Goal: Task Accomplishment & Management: Complete application form

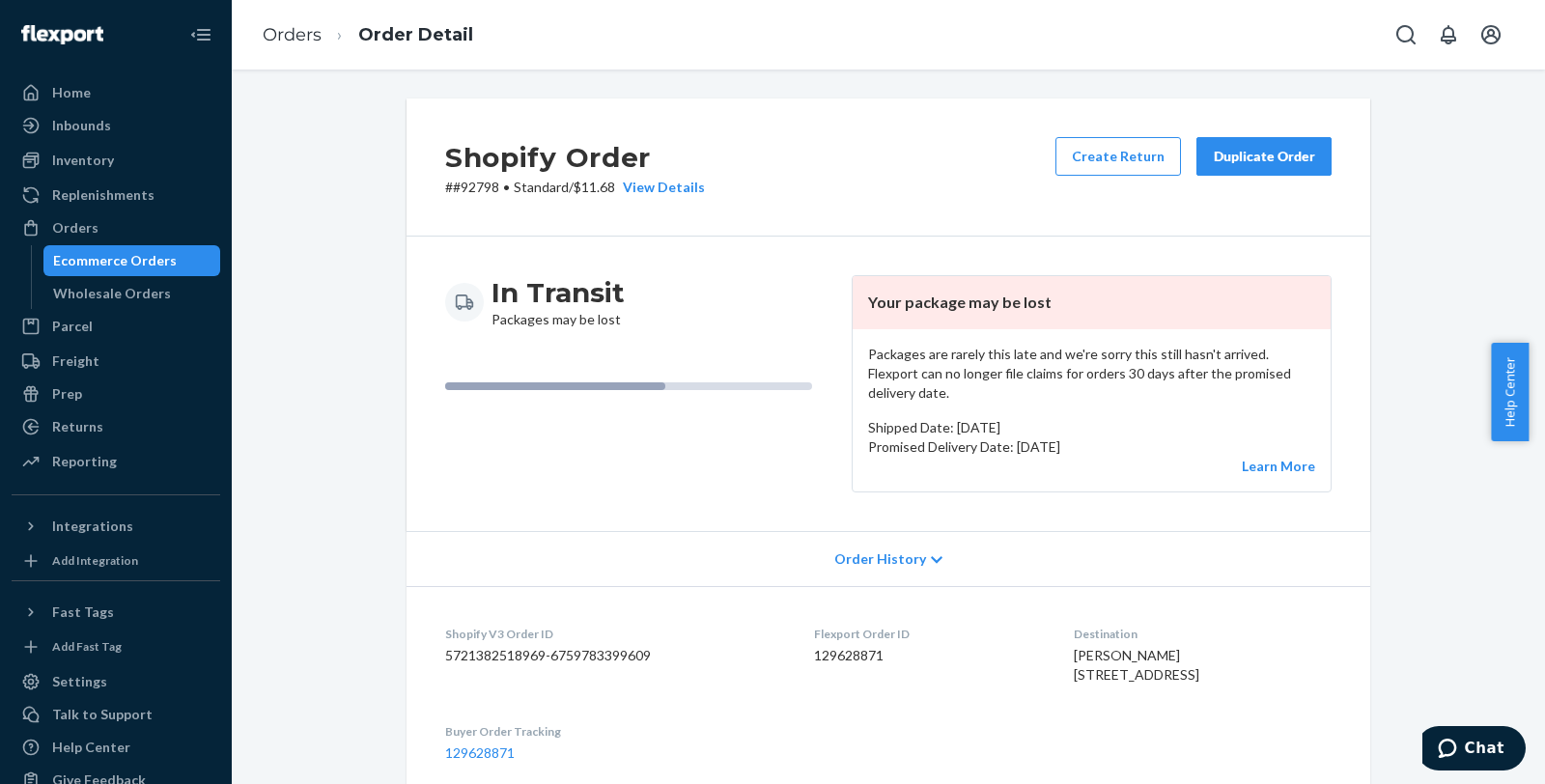
click at [896, 549] on span "Order History" at bounding box center [879, 559] width 92 height 20
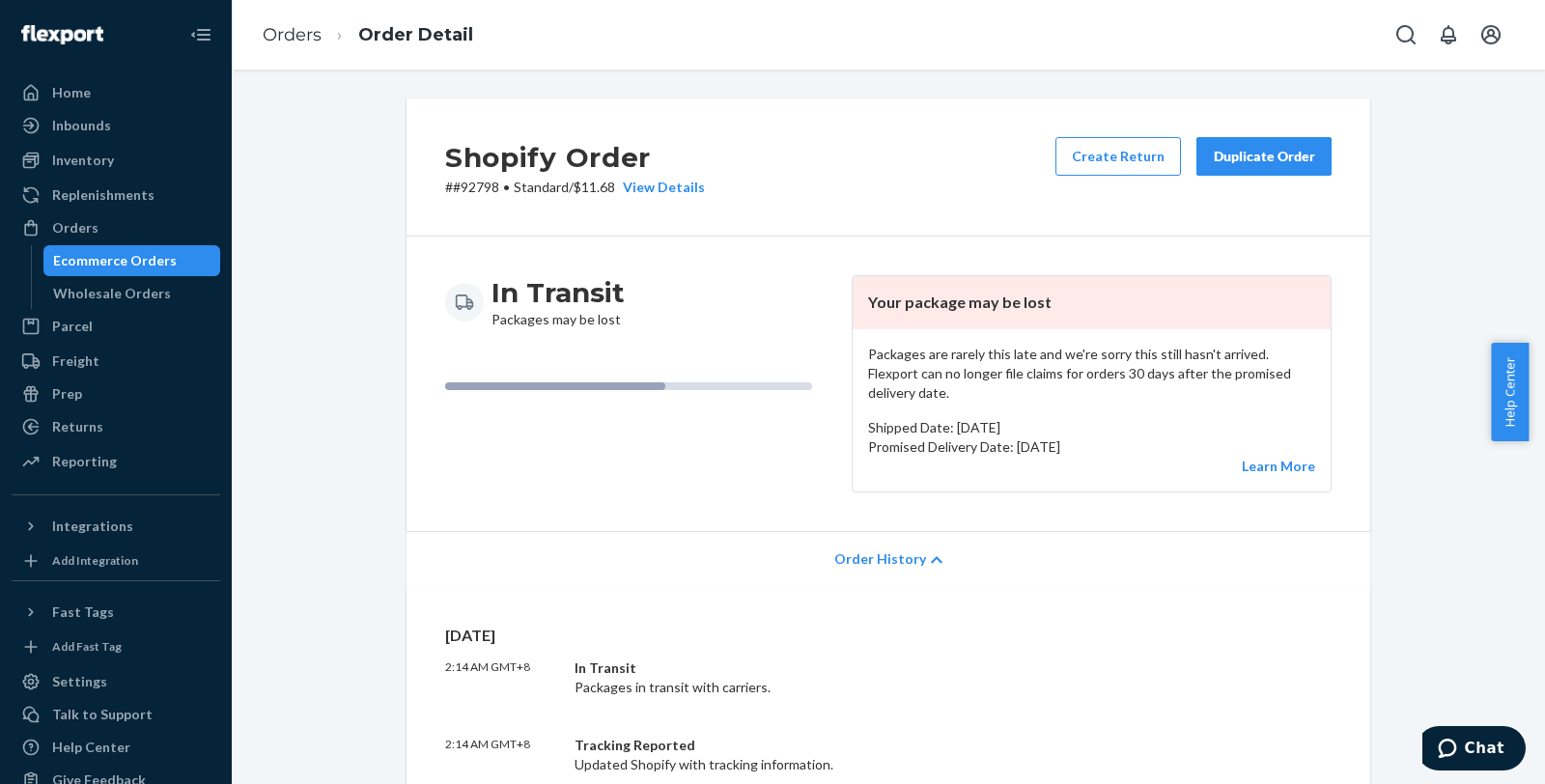
click at [925, 531] on div "Order History" at bounding box center [888, 559] width 963 height 55
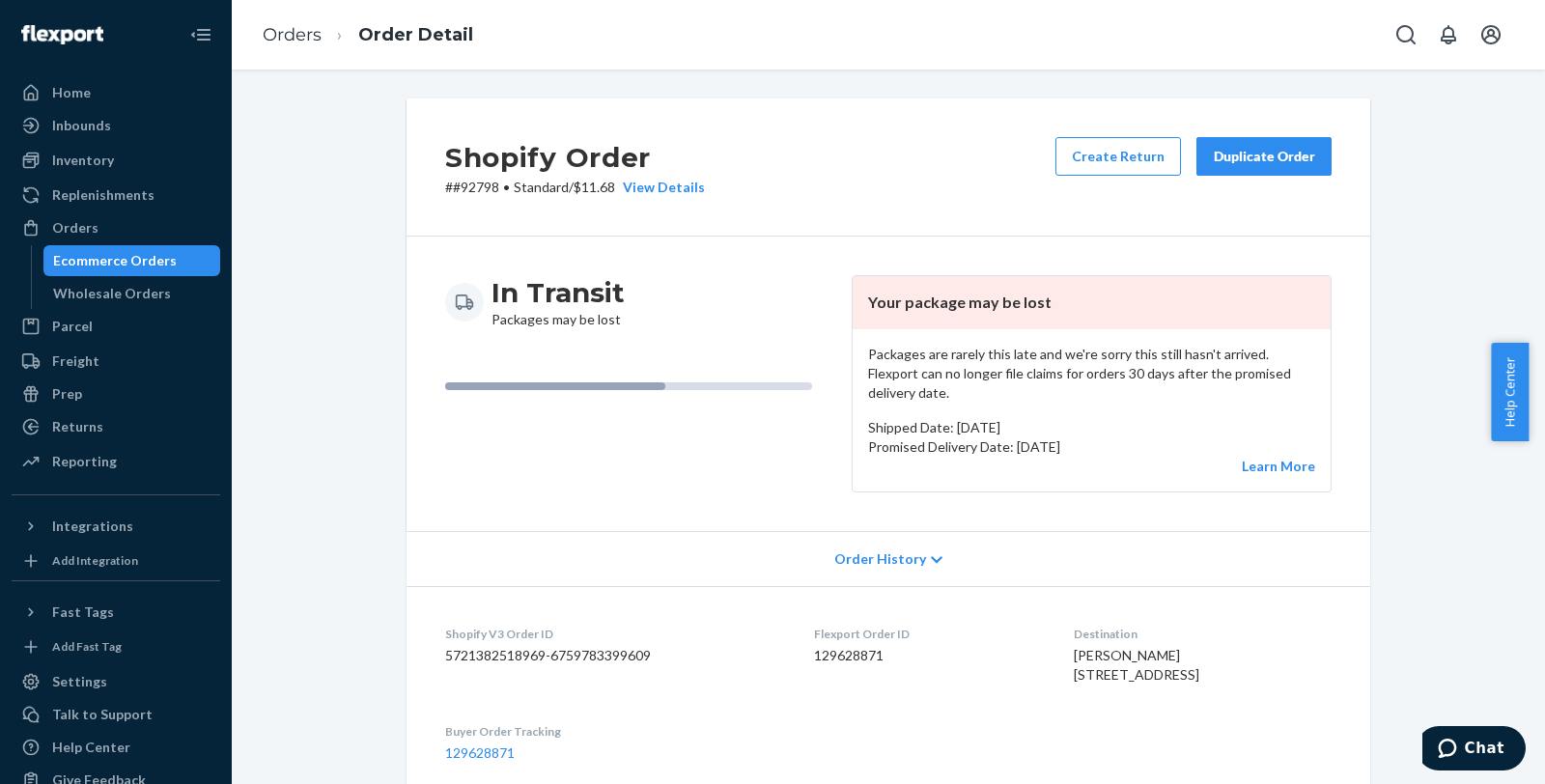
click at [651, 442] on div "In Transit Packages may be lost" at bounding box center [640, 384] width 391 height 218
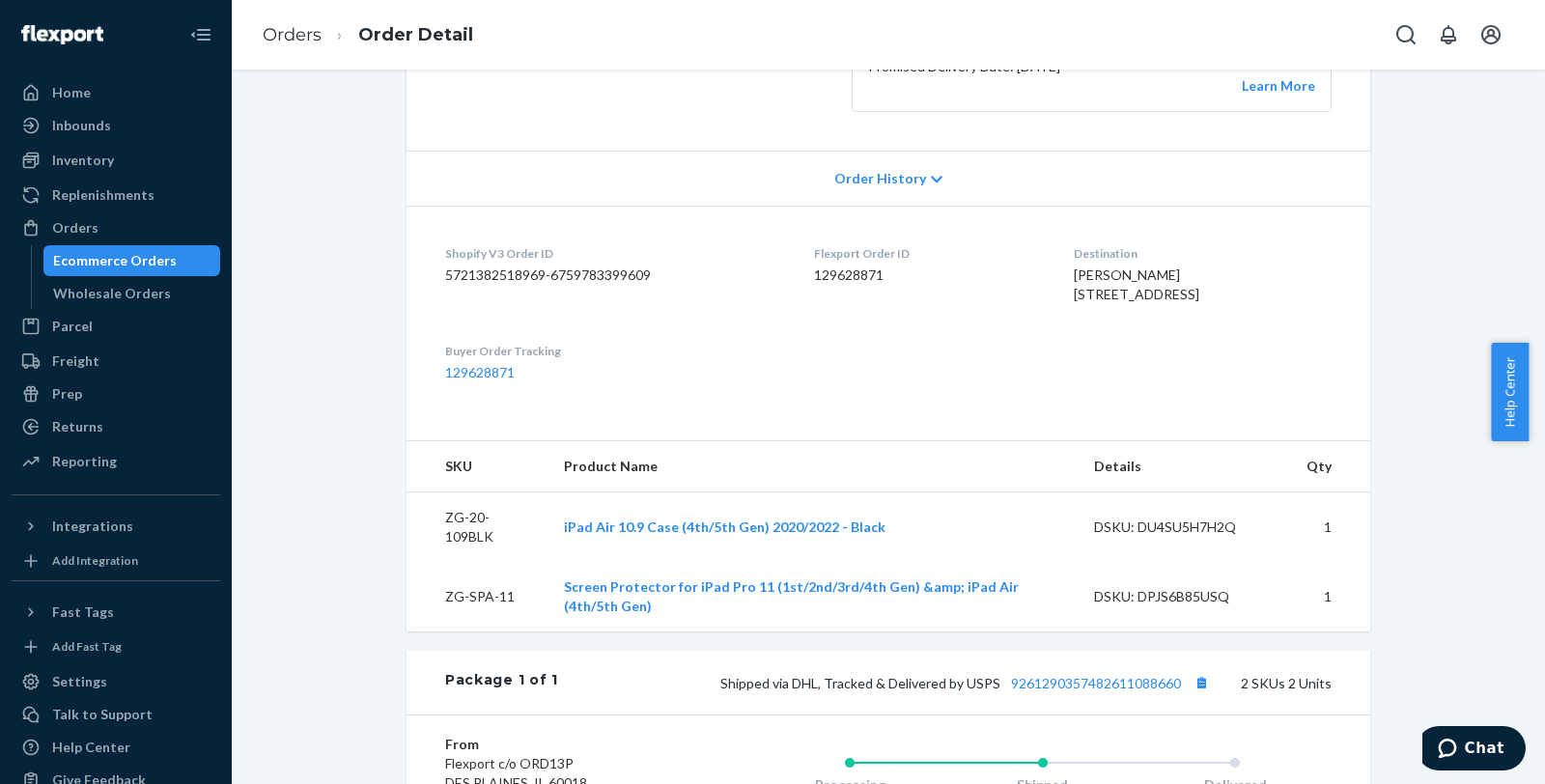
scroll to position [428, 0]
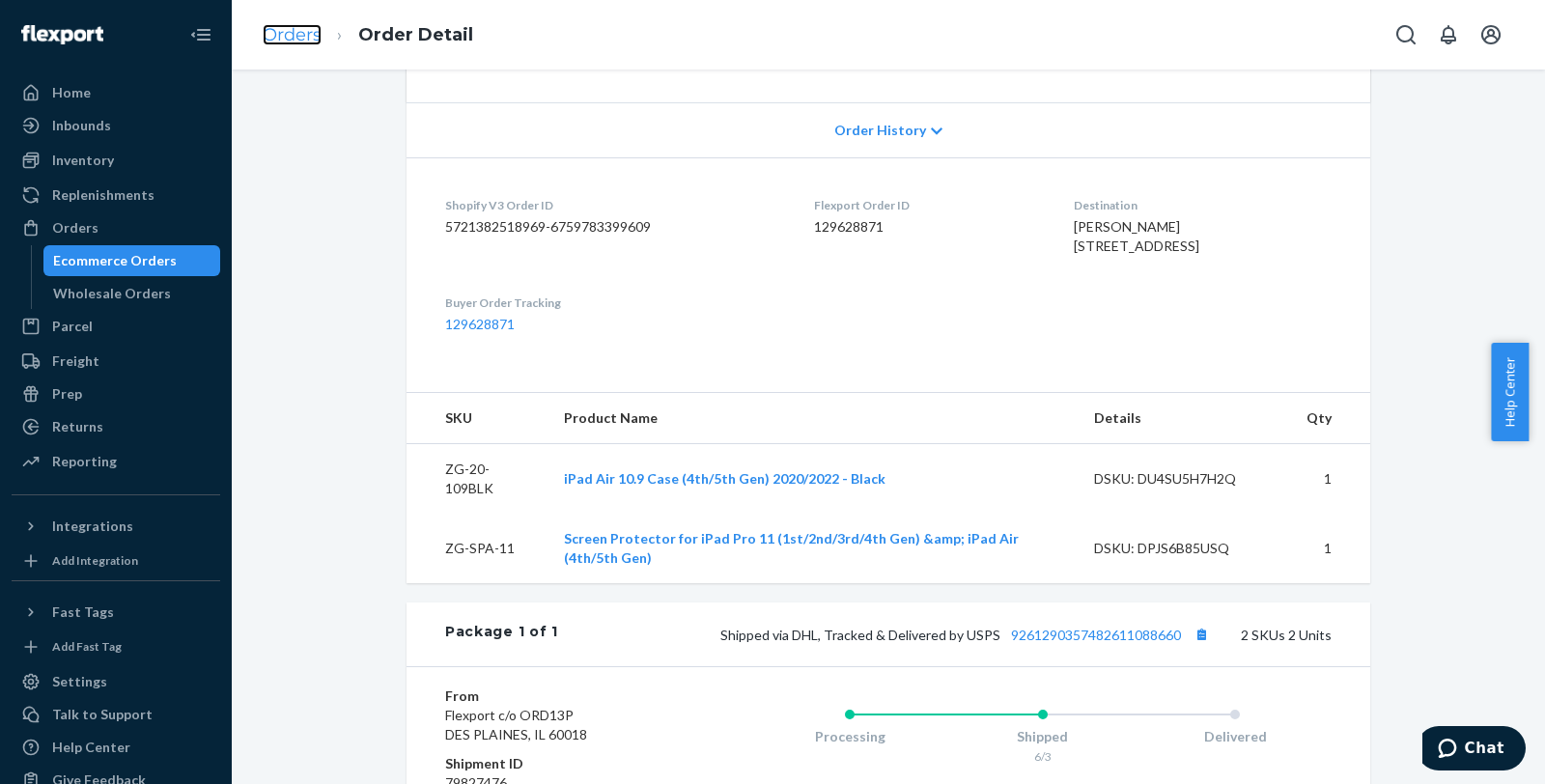
click at [298, 44] on link "Orders" at bounding box center [293, 34] width 59 height 21
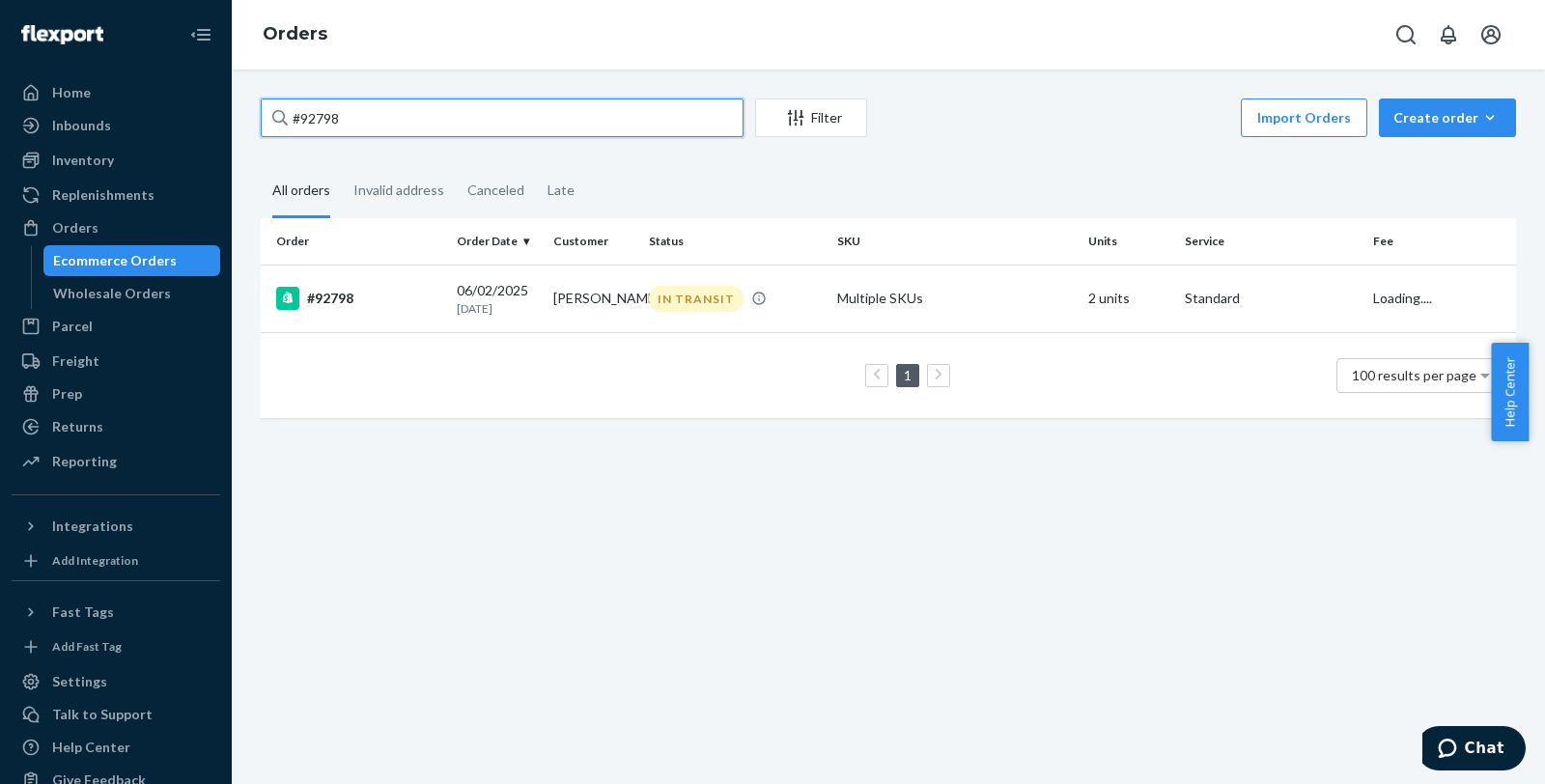
click at [415, 111] on input "#92798" at bounding box center [502, 118] width 483 height 39
paste input "7786"
type input "#97786"
click at [341, 294] on div "#97786" at bounding box center [358, 298] width 165 height 23
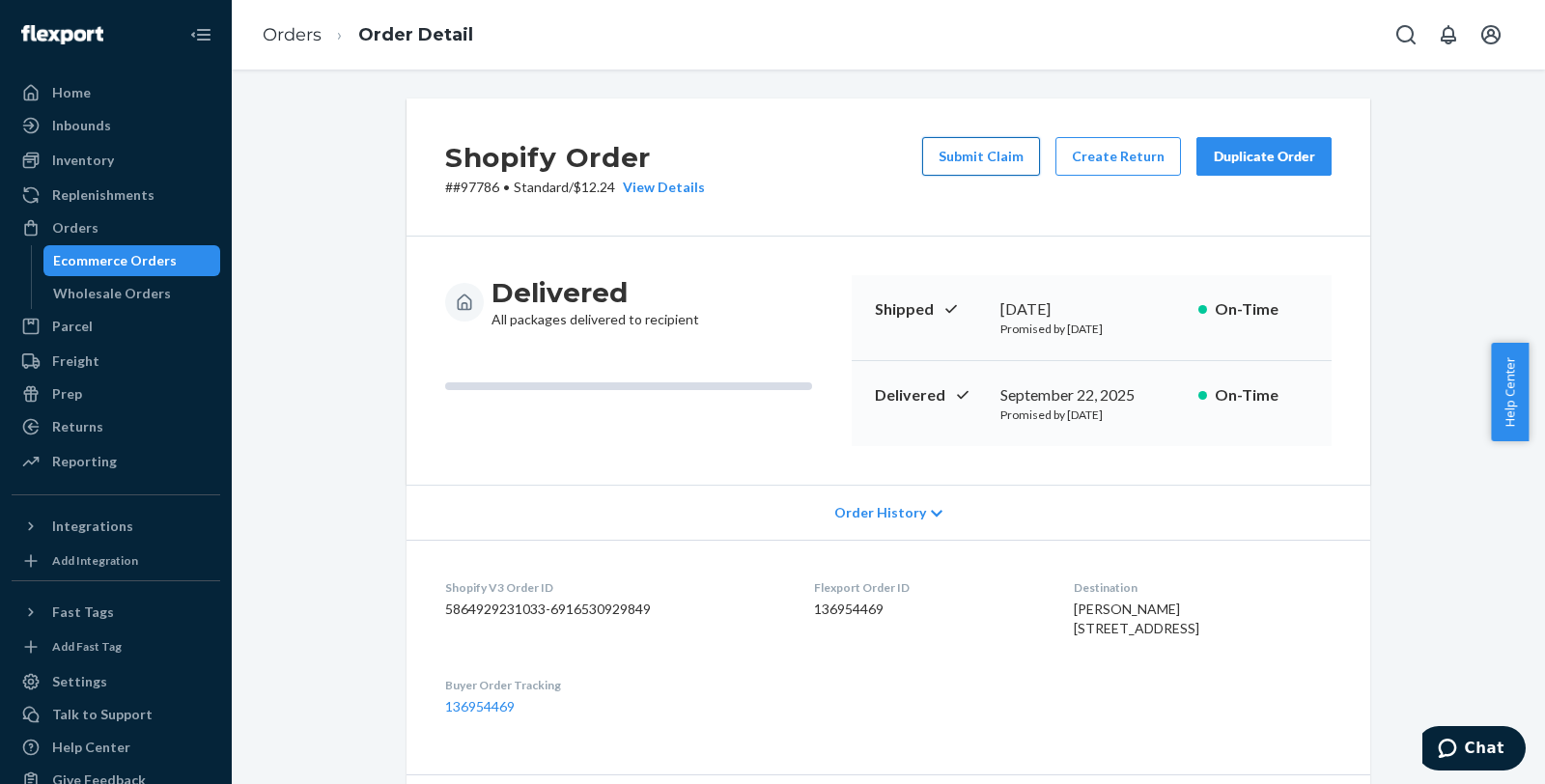
click at [995, 155] on button "Submit Claim" at bounding box center [980, 156] width 118 height 39
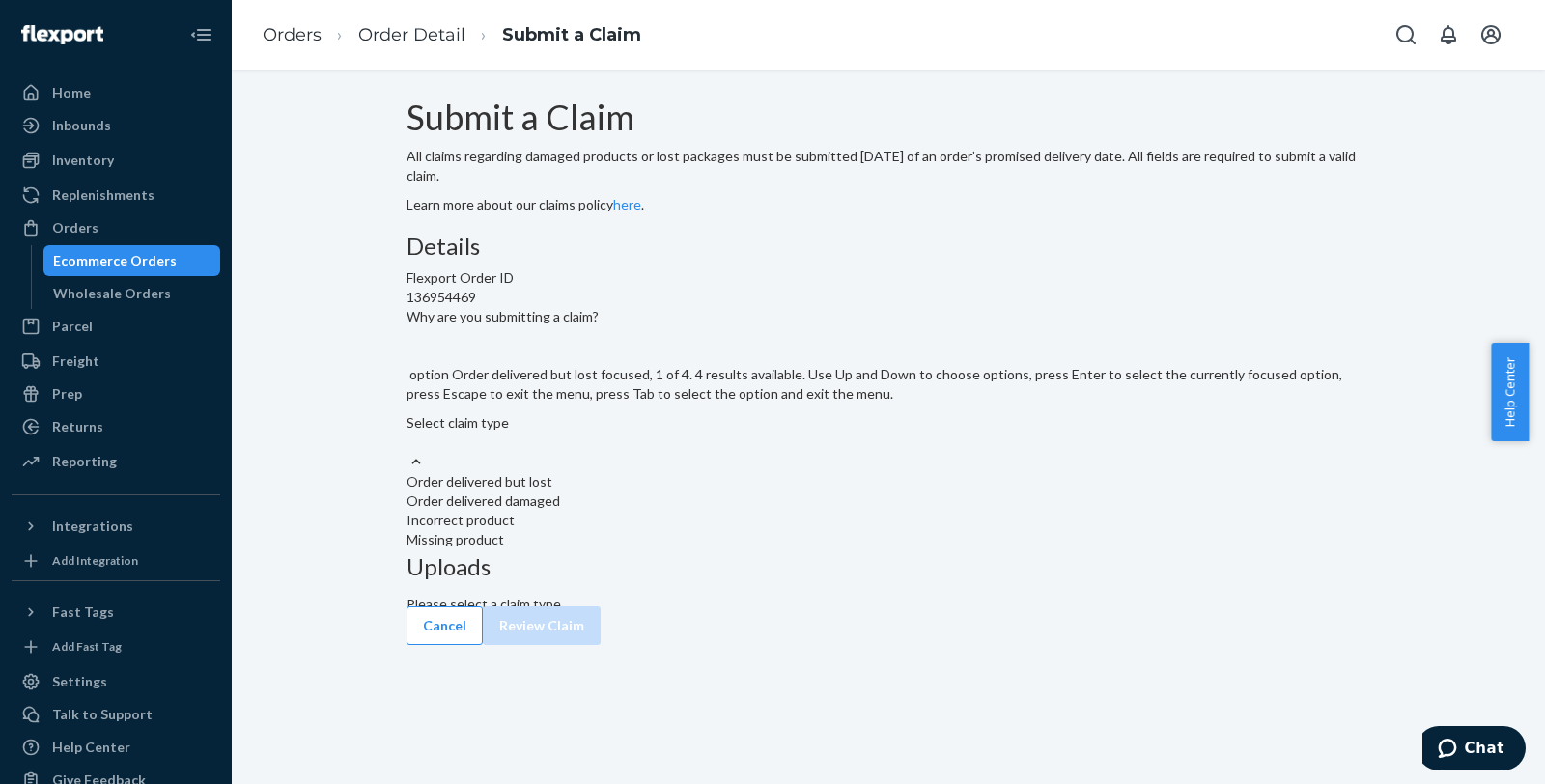
click at [668, 432] on div "Select claim type" at bounding box center [888, 423] width 963 height 20
click at [409, 452] on input "Why are you submitting a claim? option Order delivered but lost focused, 1 of 4…" at bounding box center [408, 442] width 2 height 20
click at [682, 510] on div "Order delivered damaged" at bounding box center [888, 501] width 963 height 20
click at [409, 452] on input "Why are you submitting a claim? option Order delivered damaged focused, 0 of 4.…" at bounding box center [408, 442] width 2 height 20
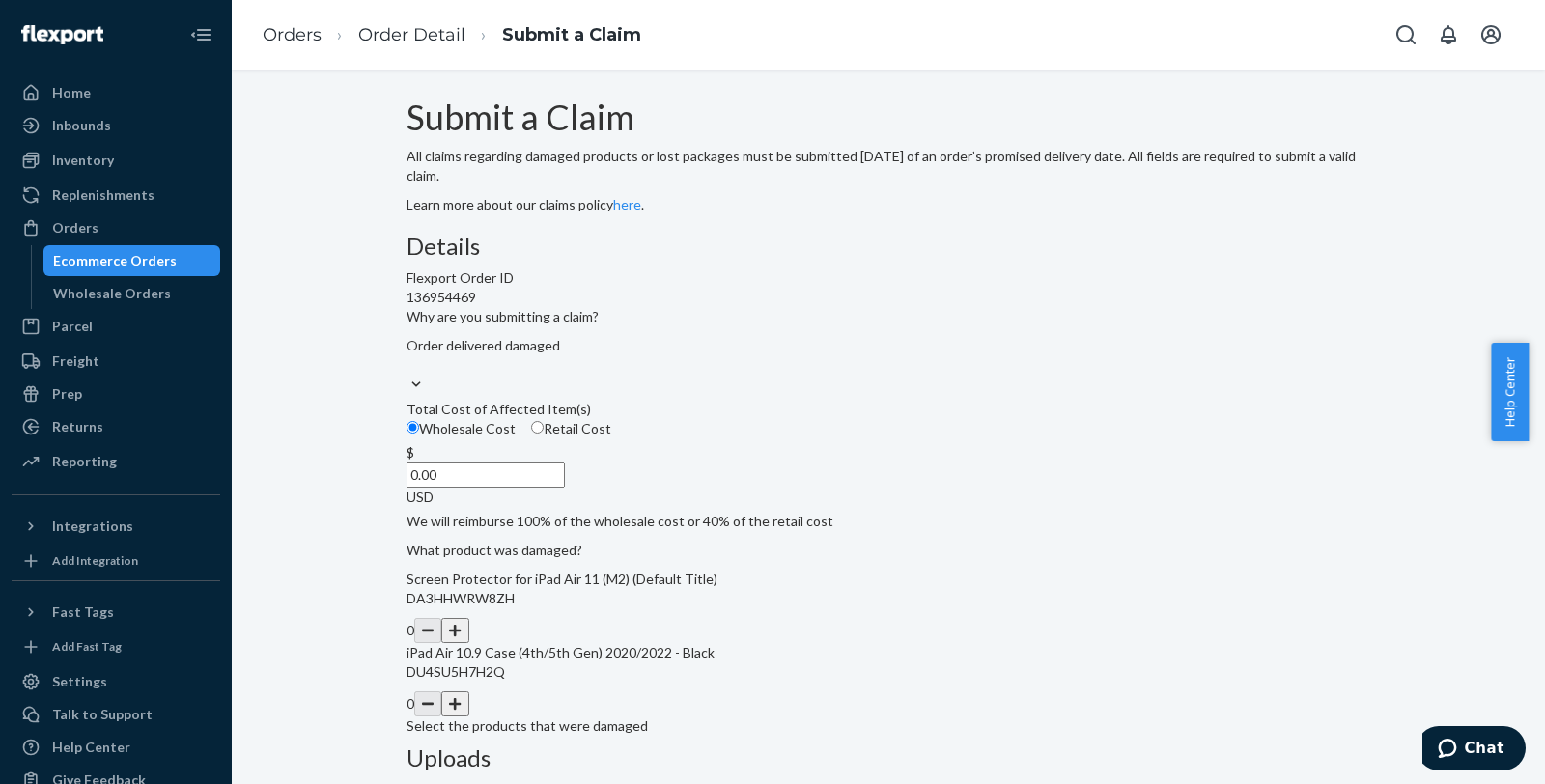
click at [611, 436] on span "Retail Cost" at bounding box center [578, 428] width 67 height 17
click at [544, 433] on input "Retail Cost" at bounding box center [537, 427] width 13 height 13
radio input "true"
radio input "false"
drag, startPoint x: 698, startPoint y: 598, endPoint x: 745, endPoint y: 604, distance: 47.4
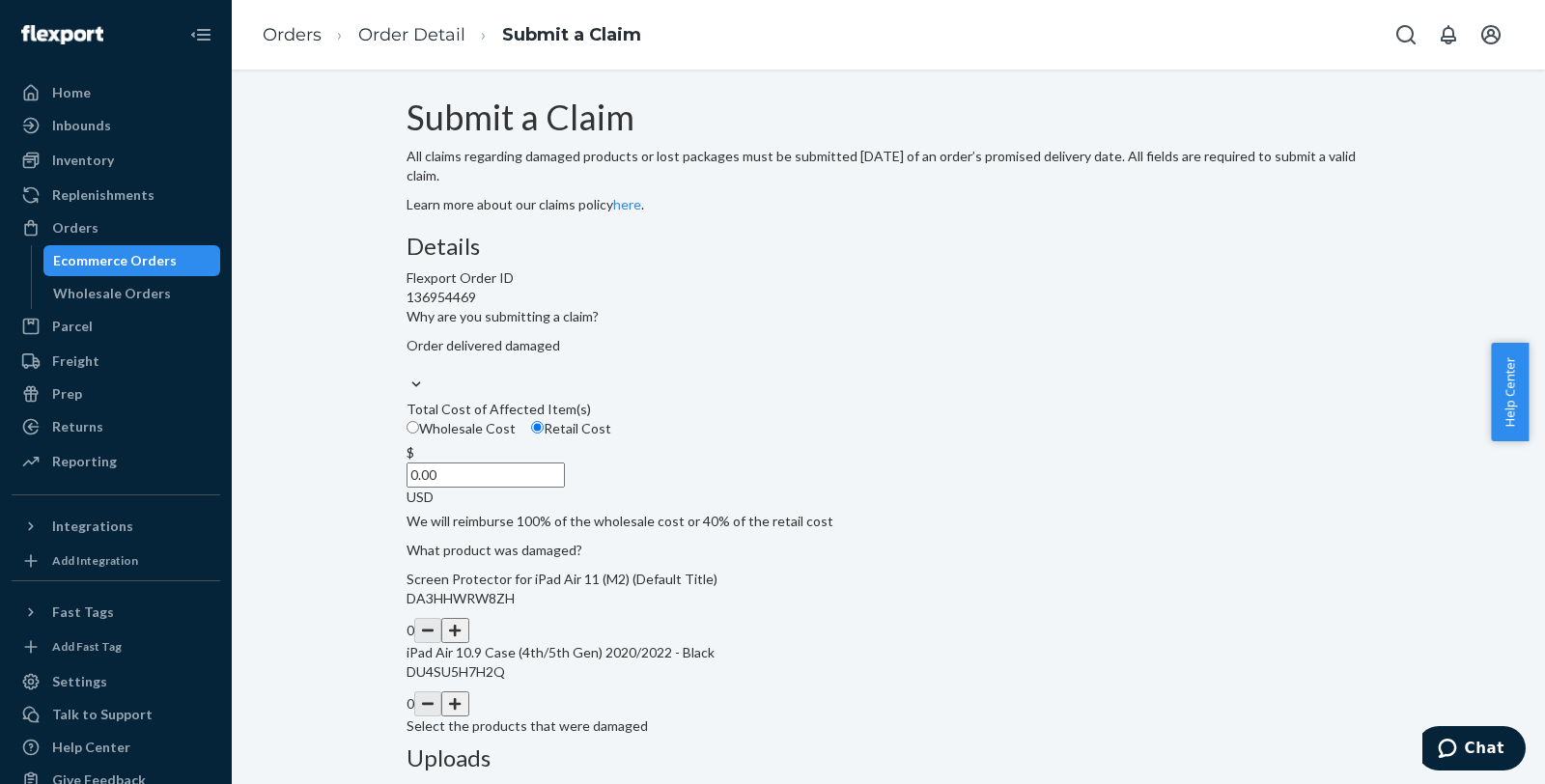
click at [565, 487] on input "0.00" at bounding box center [486, 475] width 158 height 25
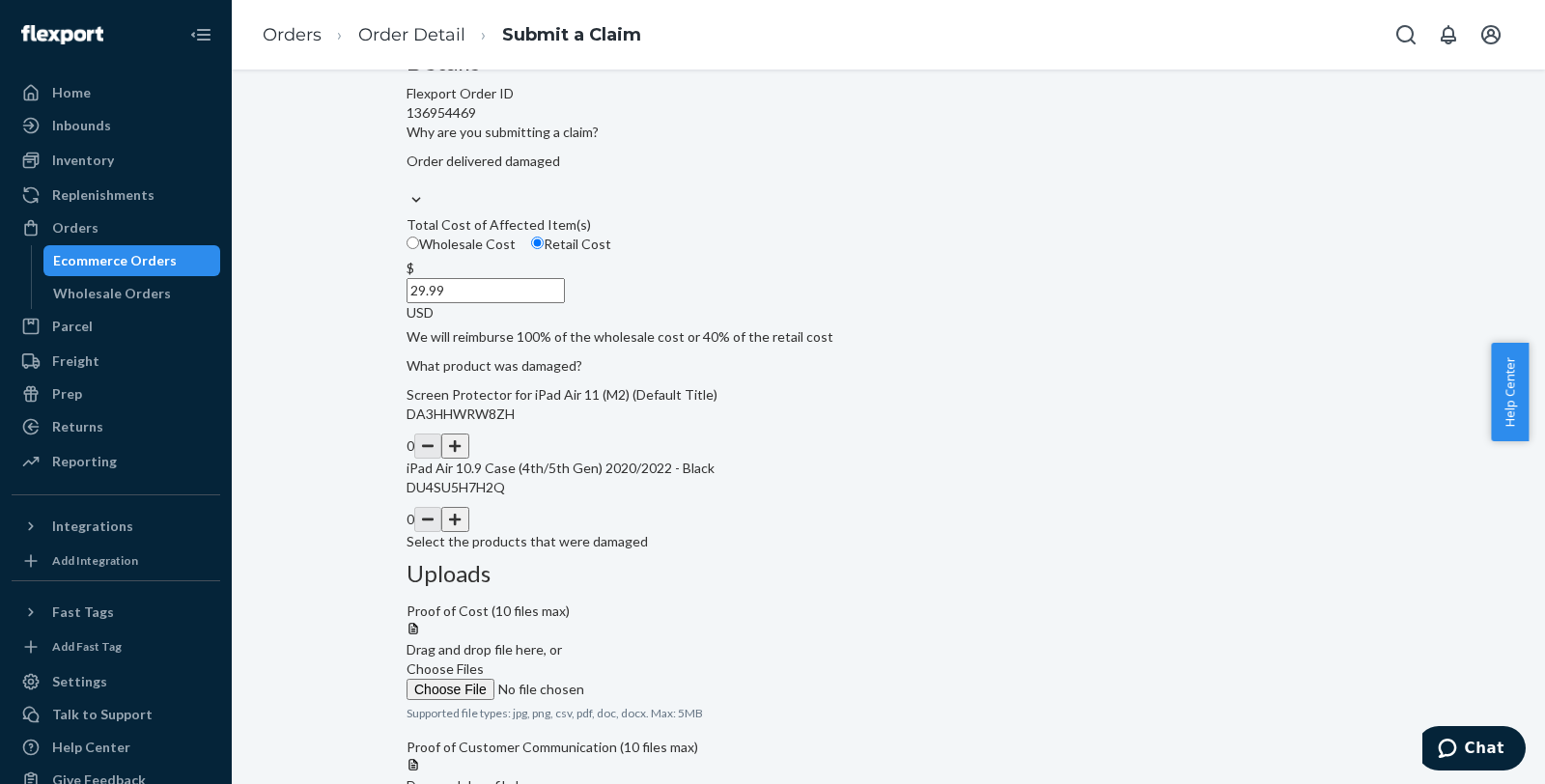
type input "29.99"
click at [468, 459] on button "button" at bounding box center [454, 445] width 27 height 25
click at [824, 512] on div "Details Flexport Order ID 136954469 Why are you submitting a claim? Order deliv…" at bounding box center [888, 301] width 963 height 502
click at [669, 659] on label "Choose Files" at bounding box center [538, 679] width 263 height 41
click at [669, 678] on input "Choose Files" at bounding box center [538, 688] width 263 height 21
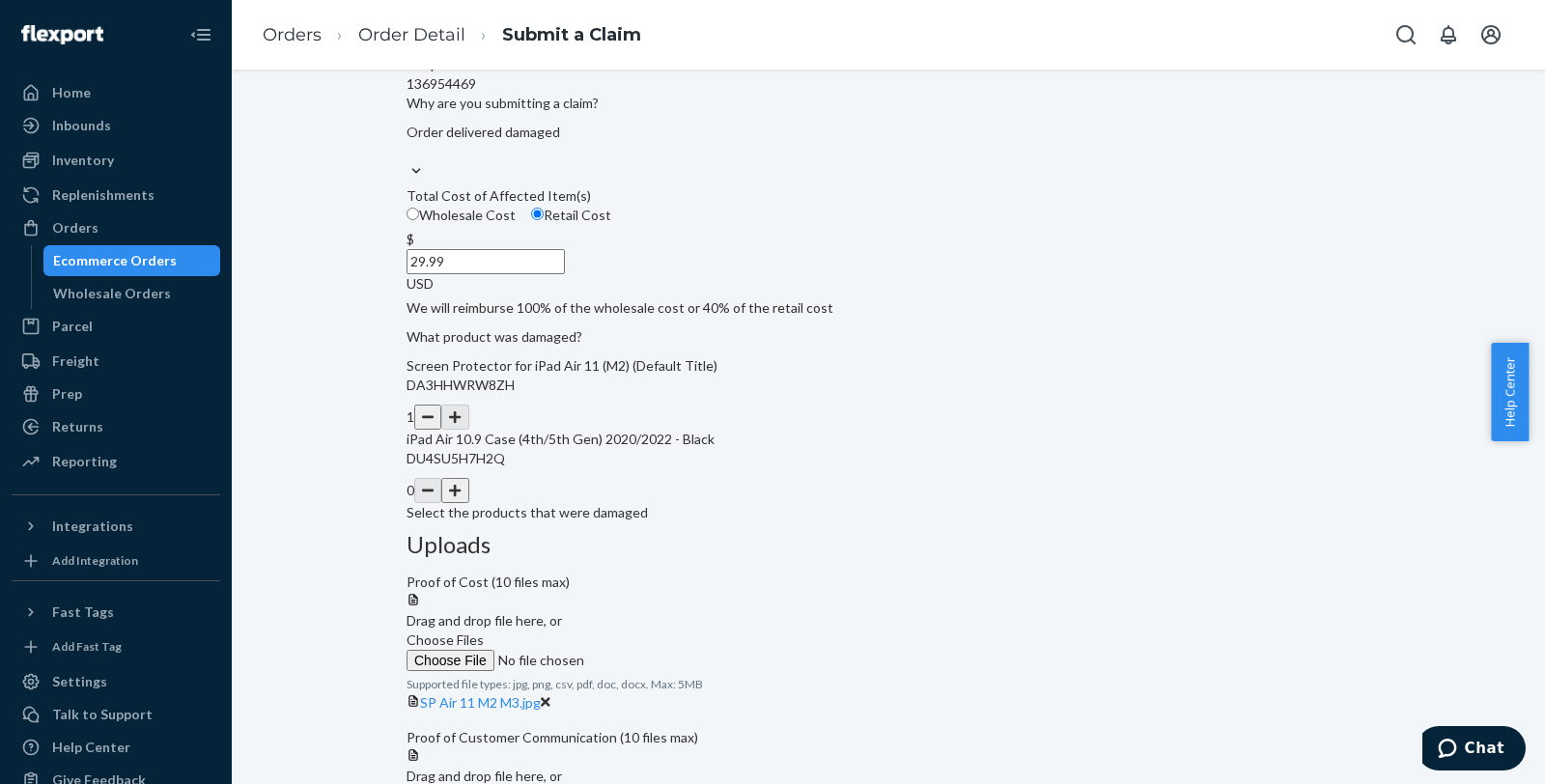
scroll to position [222, 0]
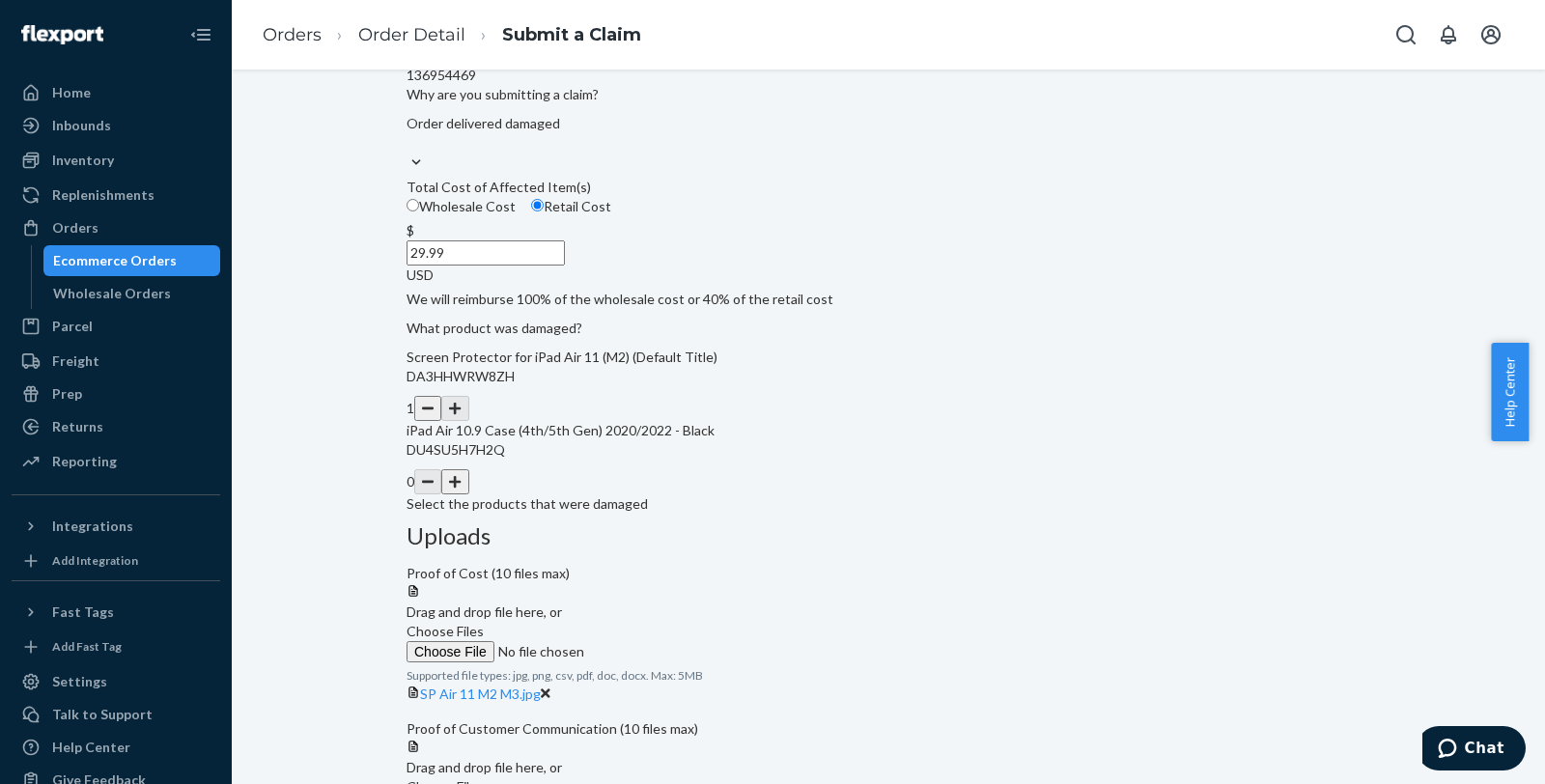
click at [484, 778] on span "Choose Files" at bounding box center [445, 786] width 77 height 17
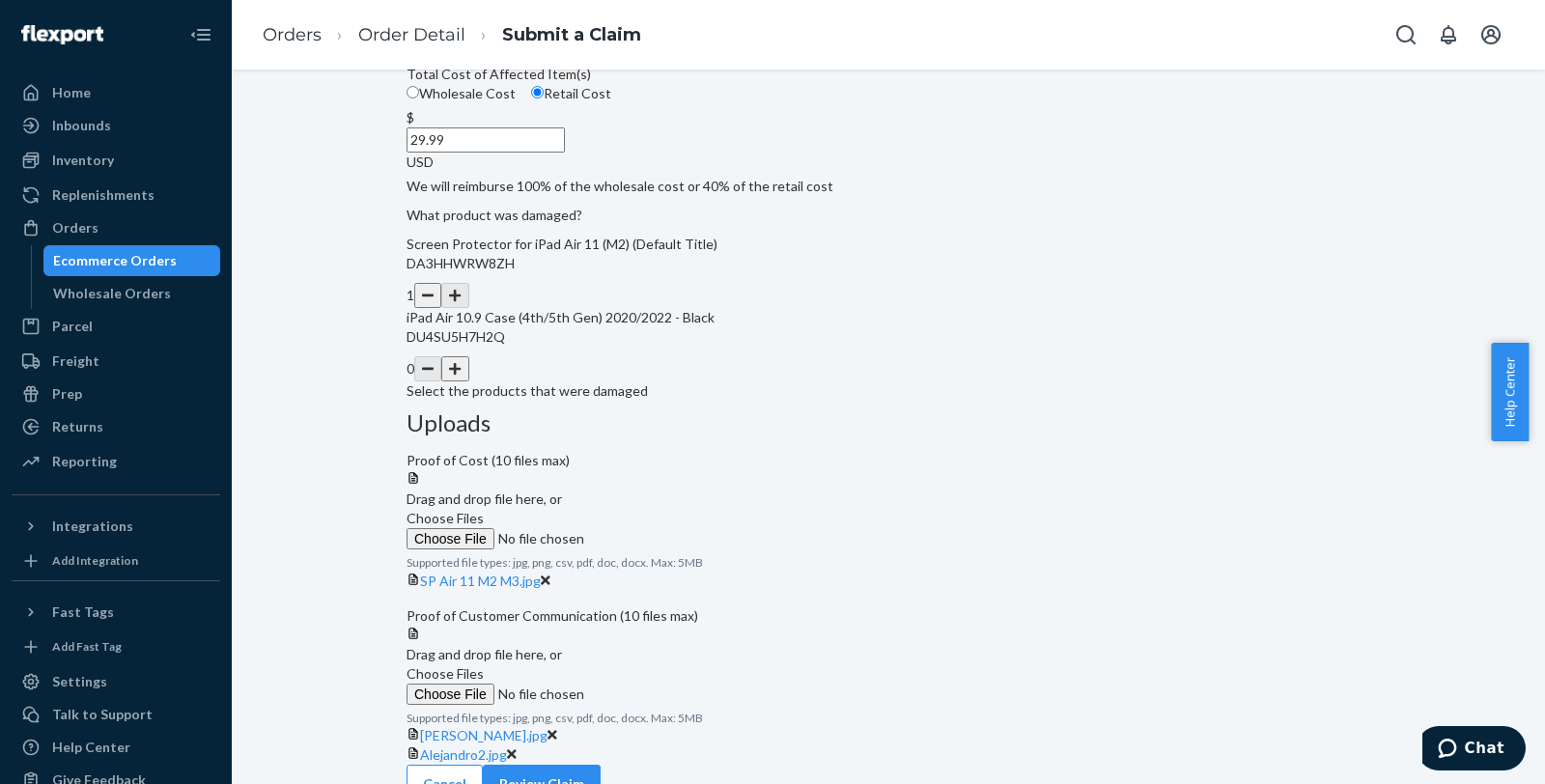
scroll to position [373, 0]
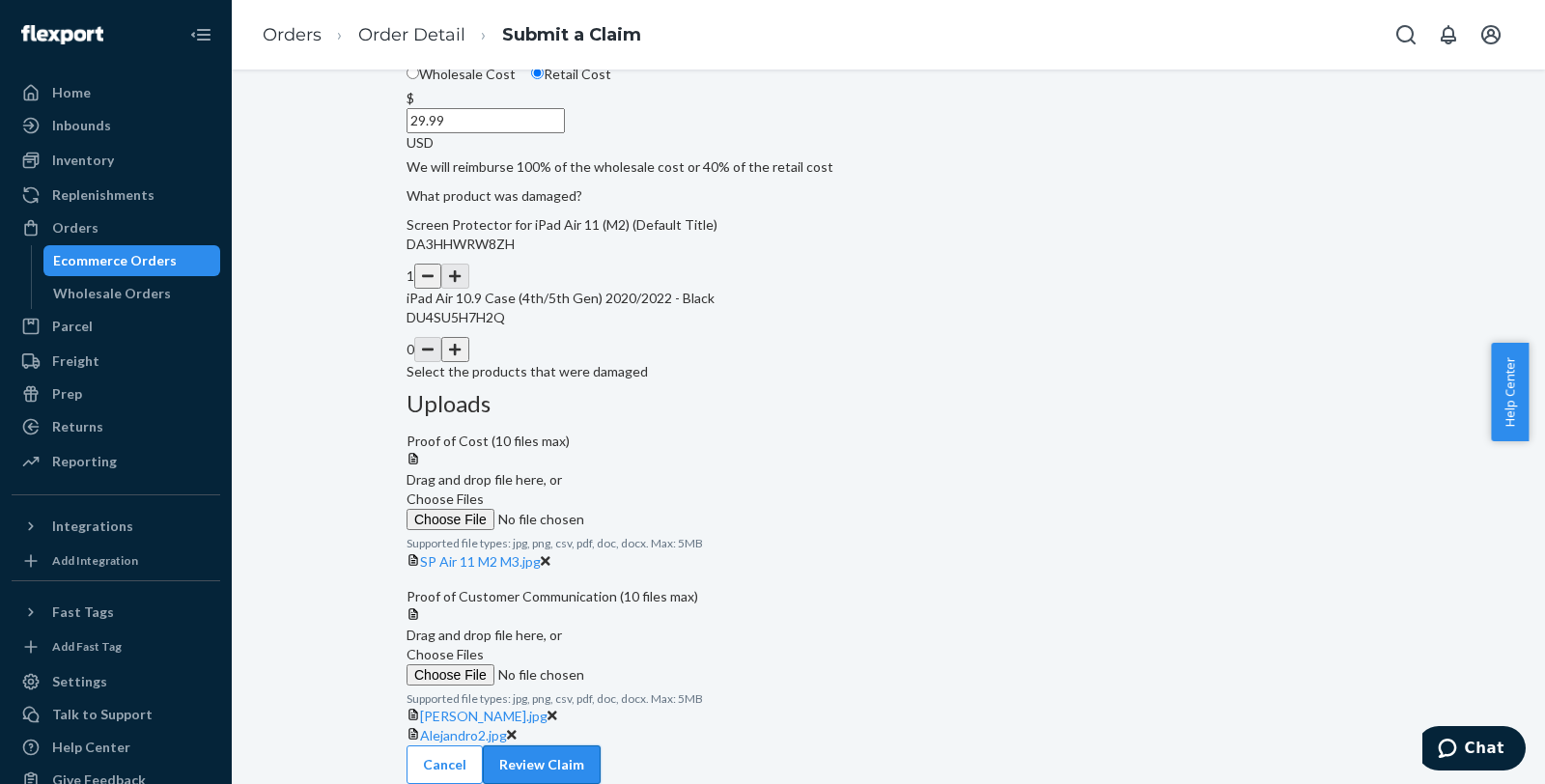
click at [600, 745] on button "Review Claim" at bounding box center [541, 764] width 118 height 39
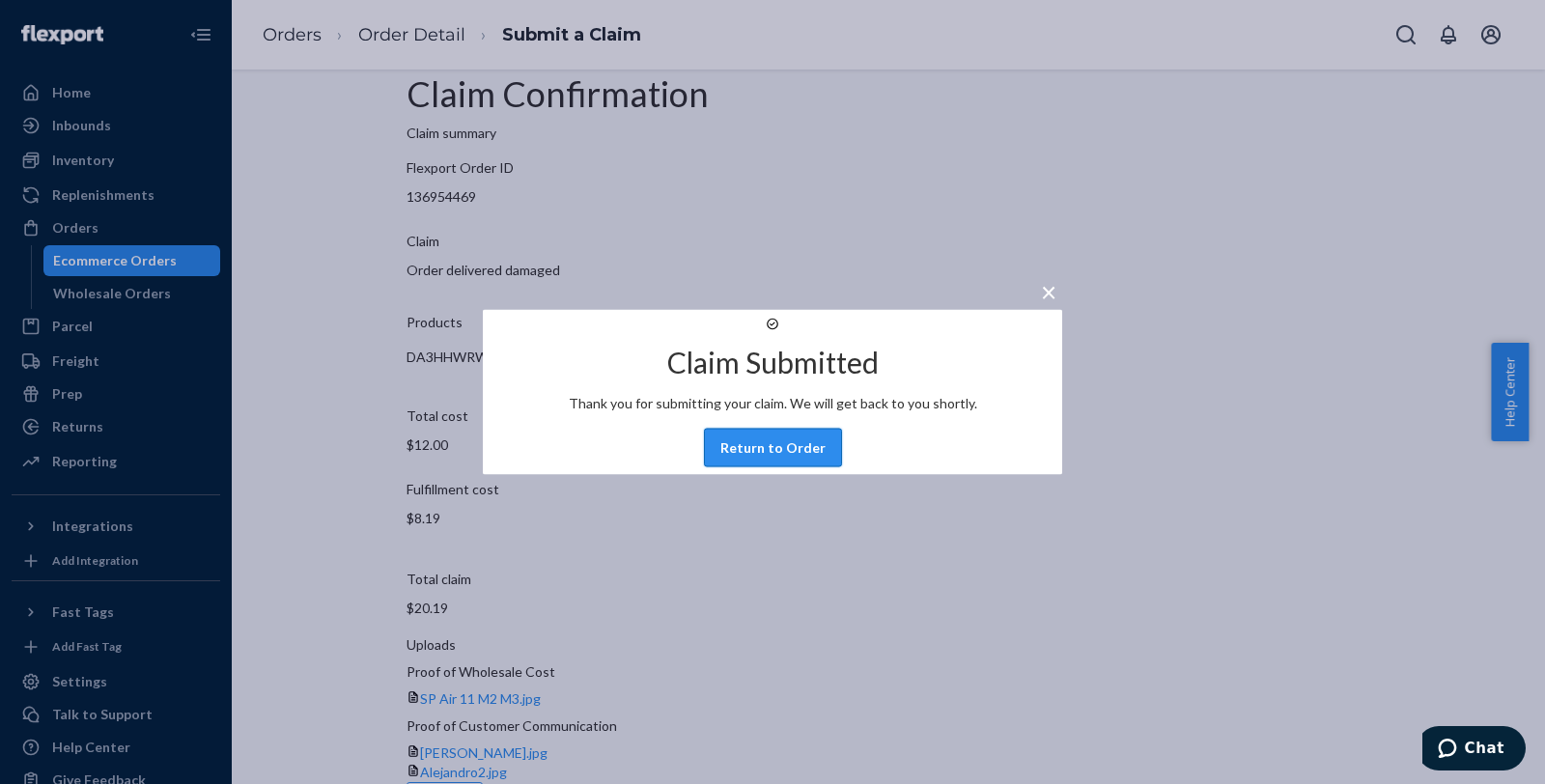
click at [786, 467] on button "Return to Order" at bounding box center [773, 447] width 138 height 39
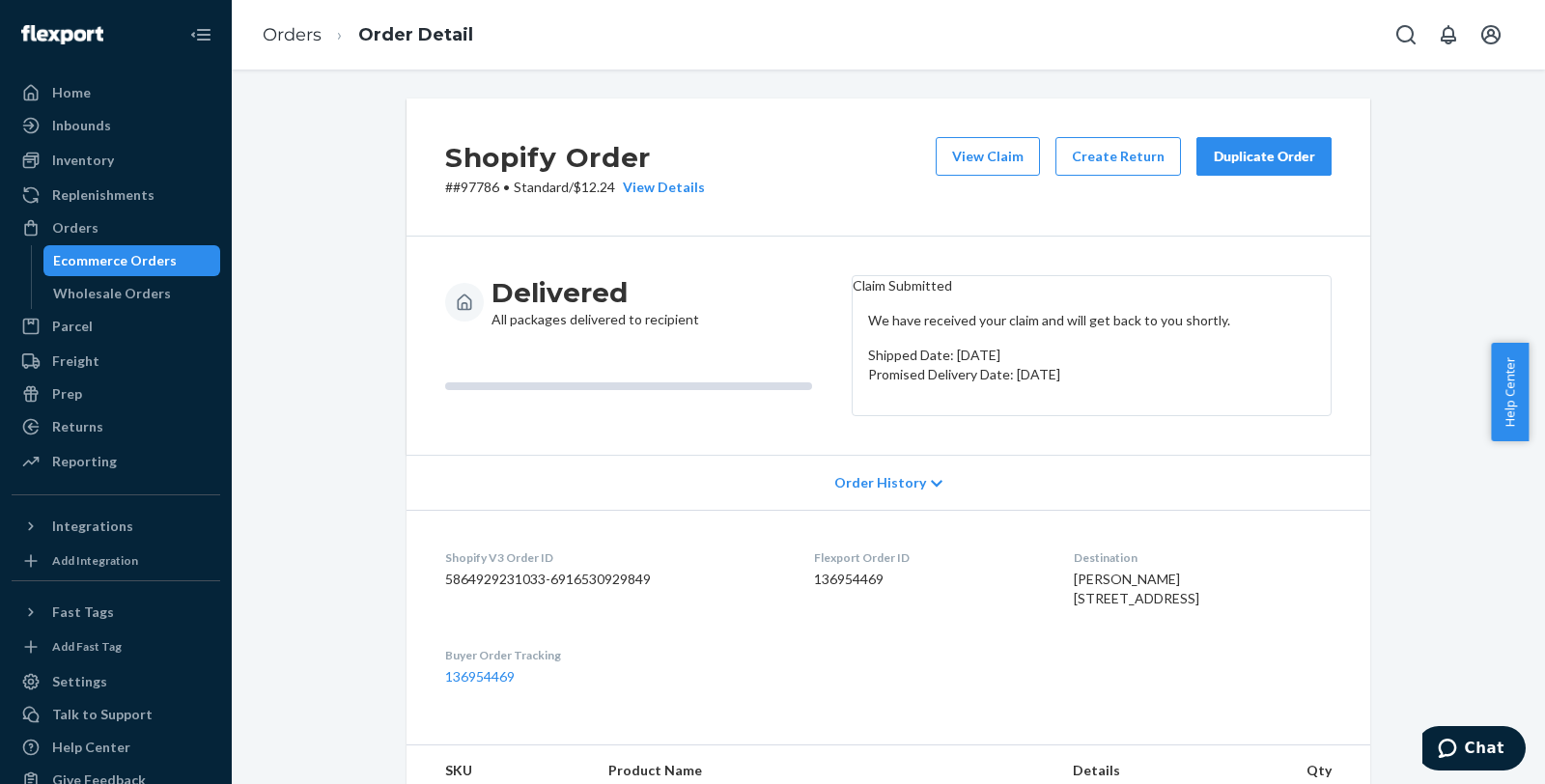
click at [305, 344] on div "Shopify Order # #97786 • Standard / $12.24 View Details View Claim Create Retur…" at bounding box center [888, 759] width 1284 height 1322
click at [302, 32] on link "Orders" at bounding box center [293, 34] width 59 height 21
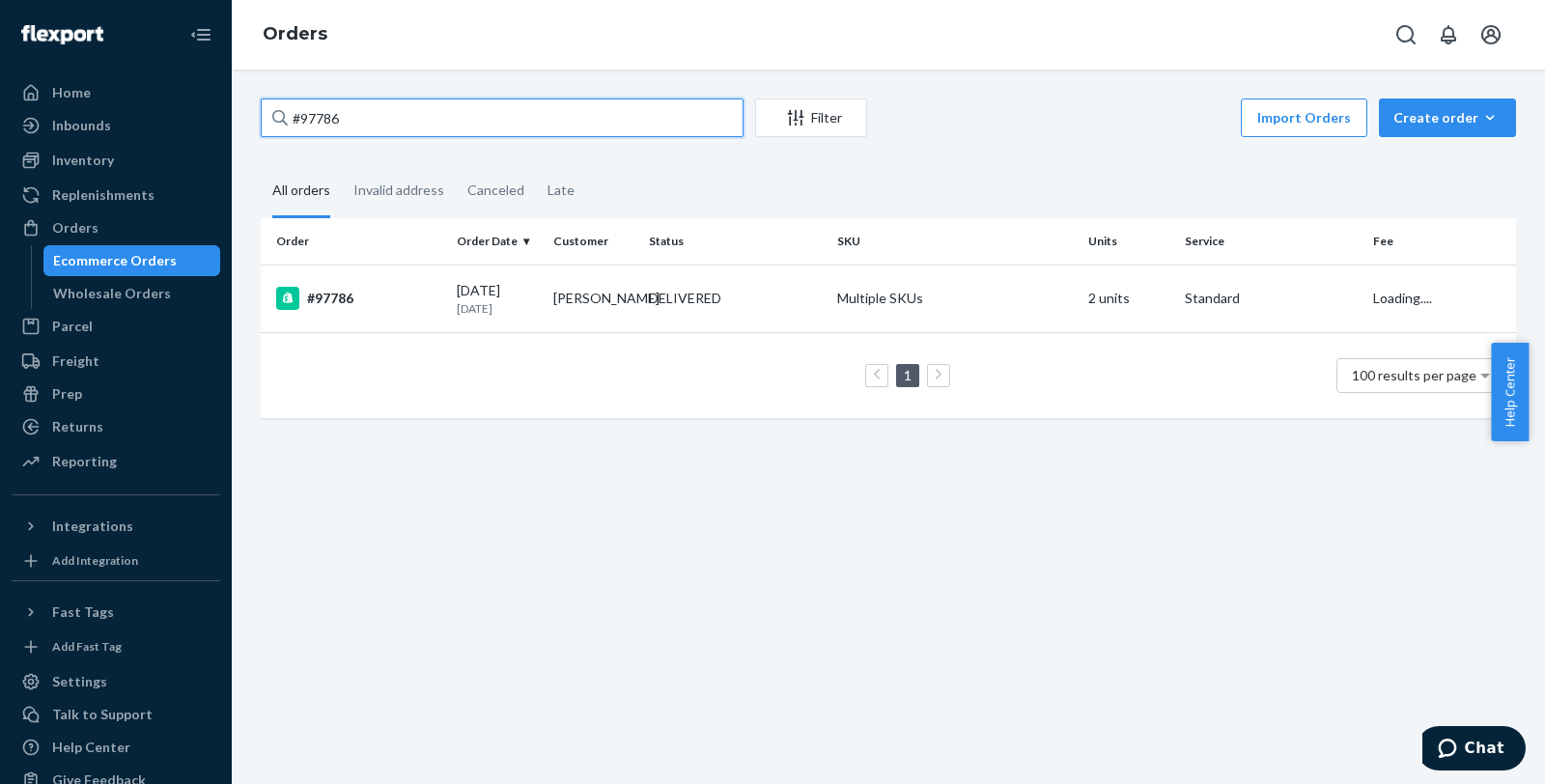
click at [420, 121] on input "#97786" at bounding box center [502, 118] width 483 height 39
paste input "255"
type input "#97255"
click at [353, 290] on div "#97255" at bounding box center [358, 298] width 165 height 23
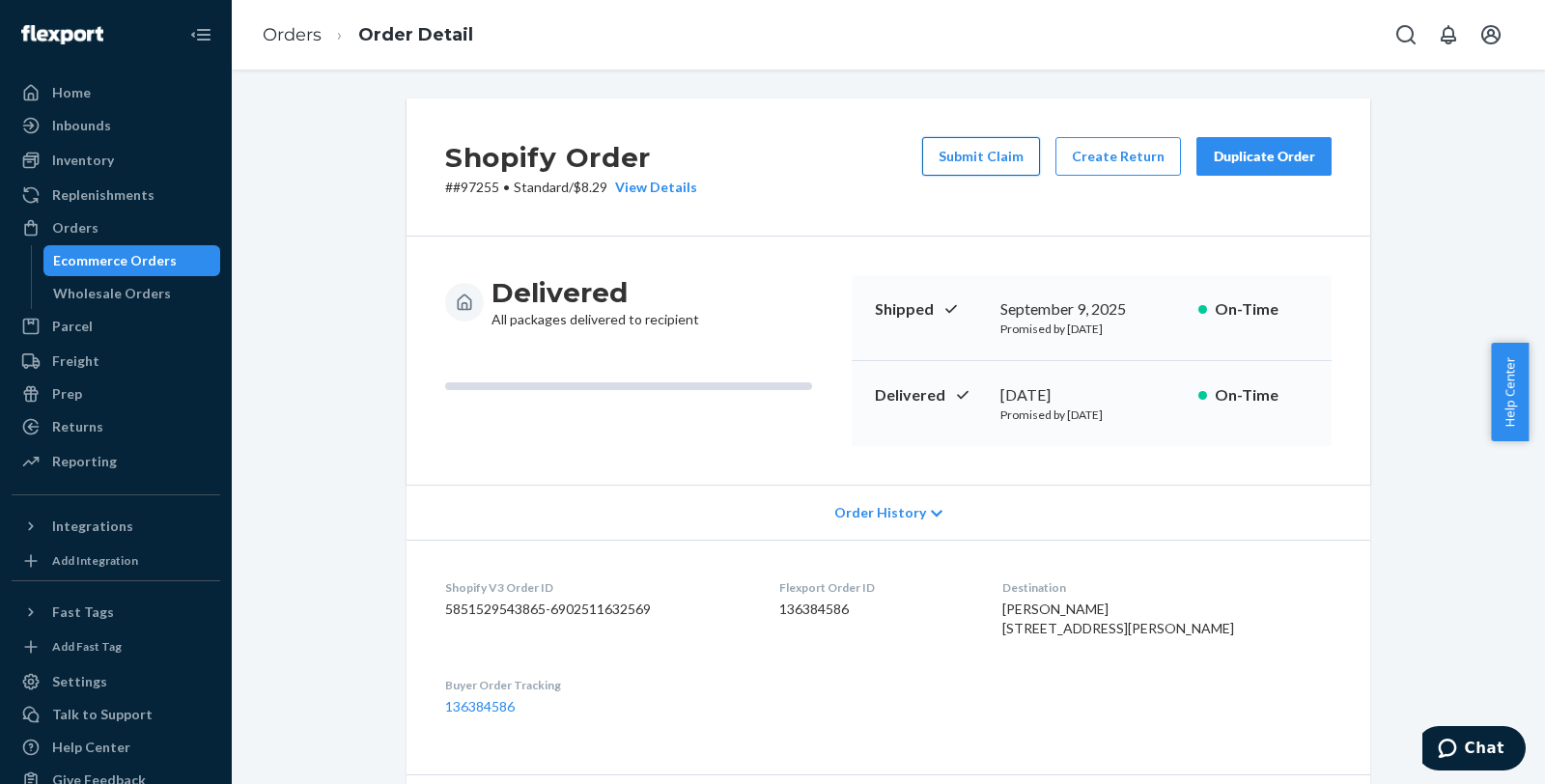
click at [980, 162] on button "Submit Claim" at bounding box center [980, 156] width 118 height 39
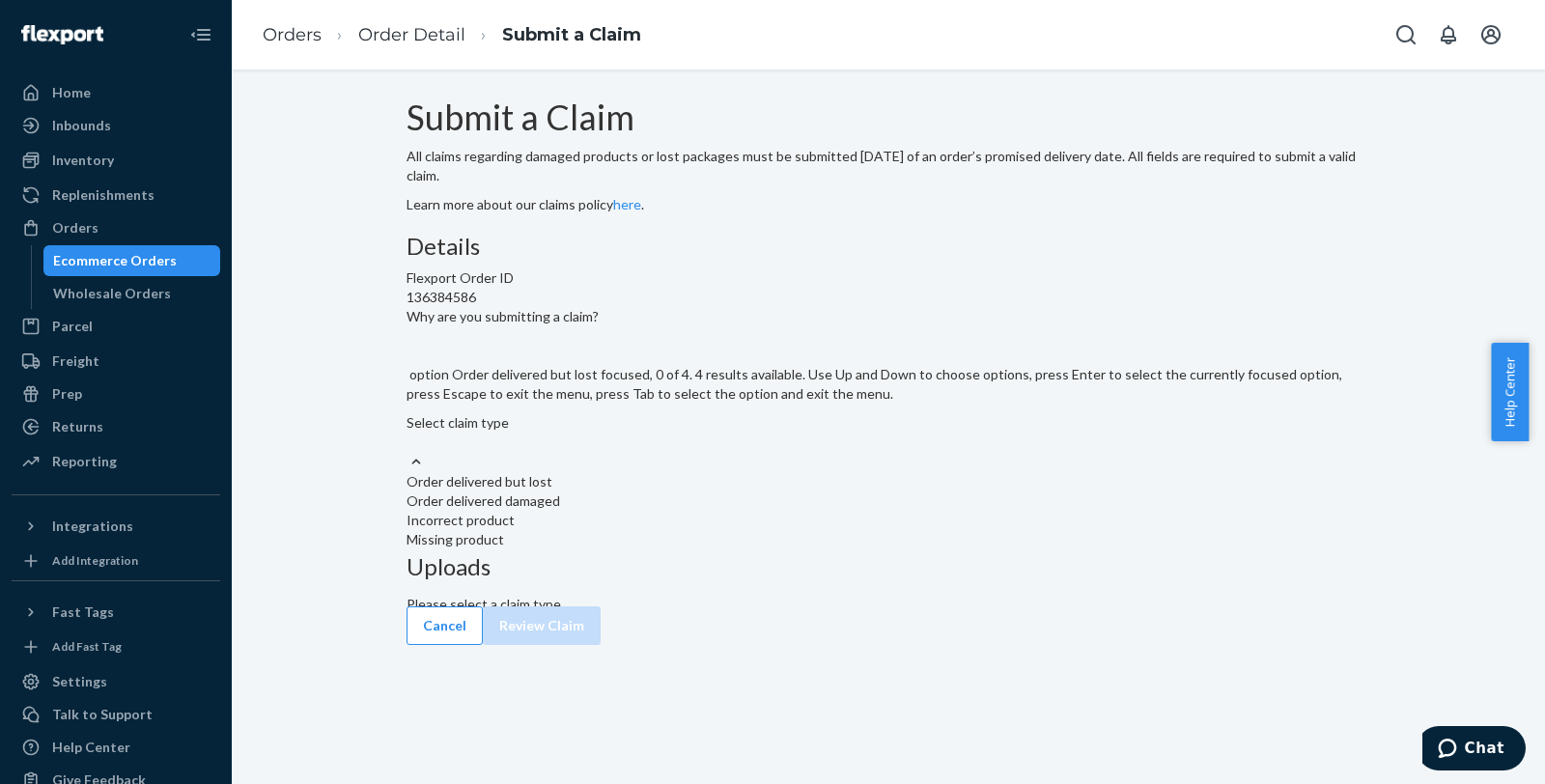
click at [742, 491] on div "Order delivered but lost" at bounding box center [888, 481] width 963 height 20
click at [409, 452] on input "Why are you submitting a claim? option Order delivered but lost focused, 0 of 4…" at bounding box center [408, 442] width 2 height 20
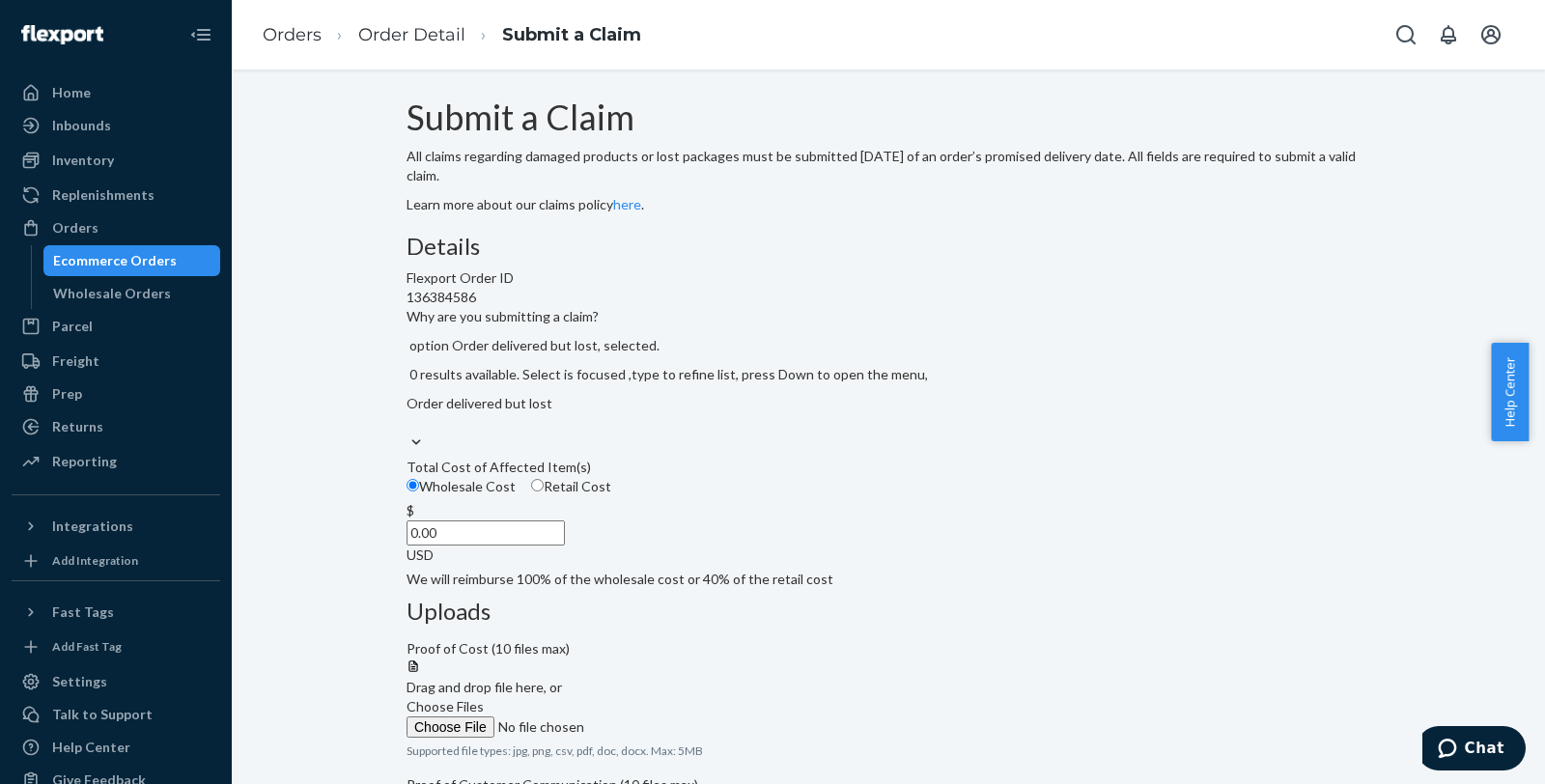
click at [661, 477] on div "Total Cost of Affected Item(s)" at bounding box center [888, 468] width 963 height 20
click at [419, 491] on input "Wholesale Cost" at bounding box center [412, 484] width 13 height 13
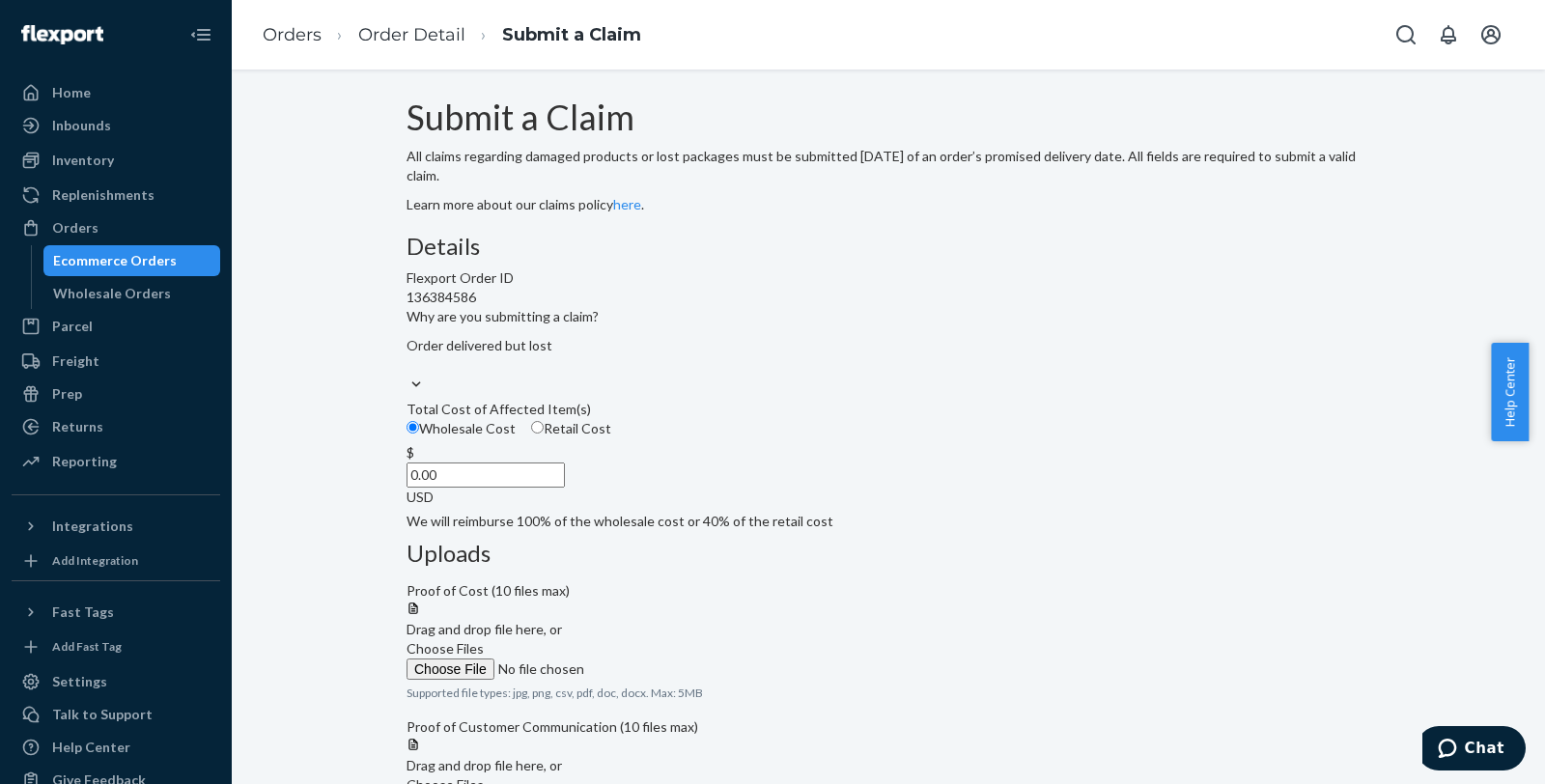
click at [611, 436] on span "Retail Cost" at bounding box center [578, 428] width 67 height 17
click at [544, 433] on input "Retail Cost" at bounding box center [537, 427] width 13 height 13
radio input "true"
radio input "false"
drag, startPoint x: 710, startPoint y: 599, endPoint x: 779, endPoint y: 595, distance: 69.1
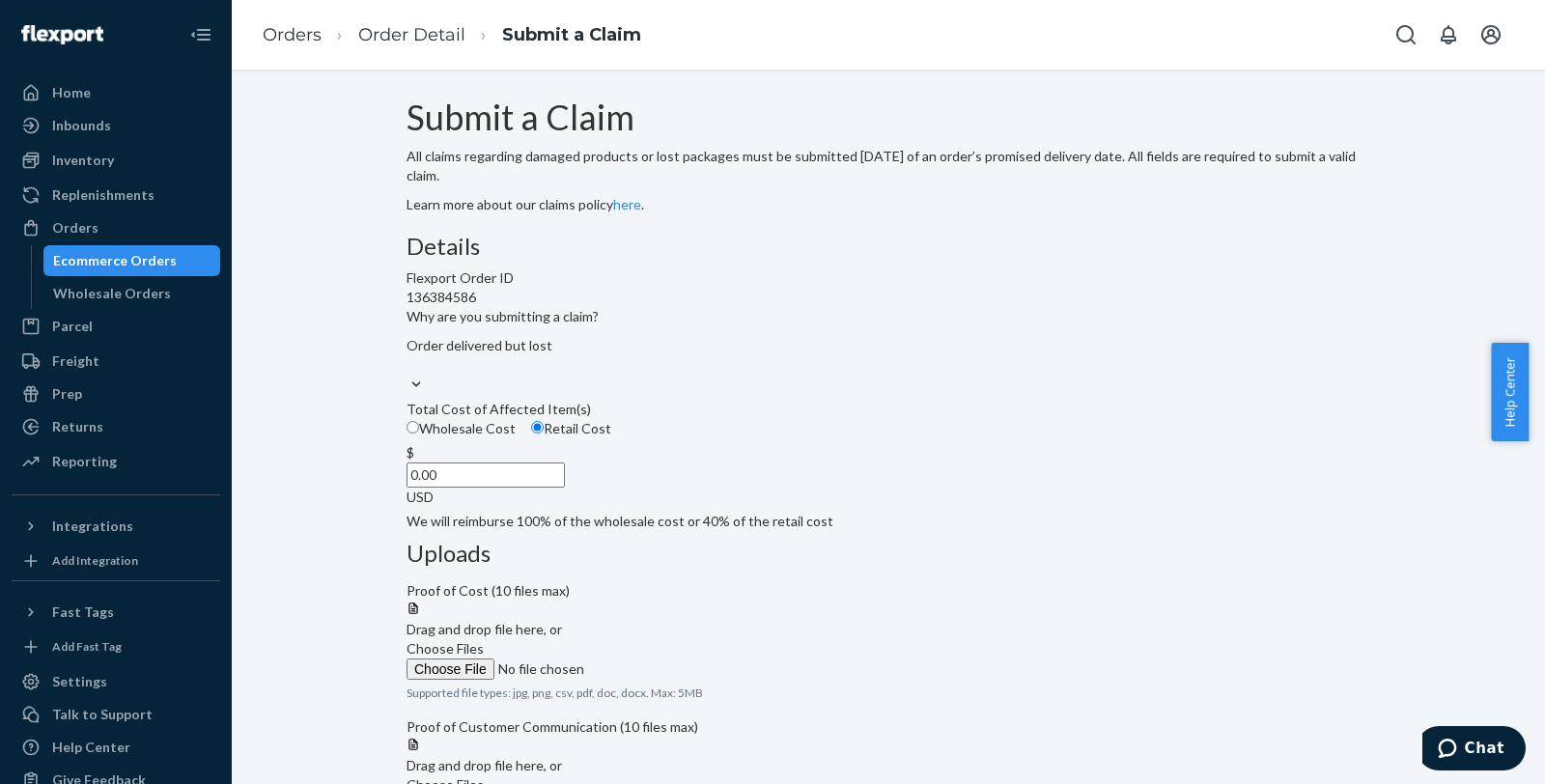
click at [775, 506] on div "$ 0.00 USD" at bounding box center [888, 475] width 963 height 63
type input "59.99"
click at [857, 558] on div "Details Flexport Order ID 136384586 Why are you submitting a claim? Order deliv…" at bounding box center [888, 539] width 963 height 611
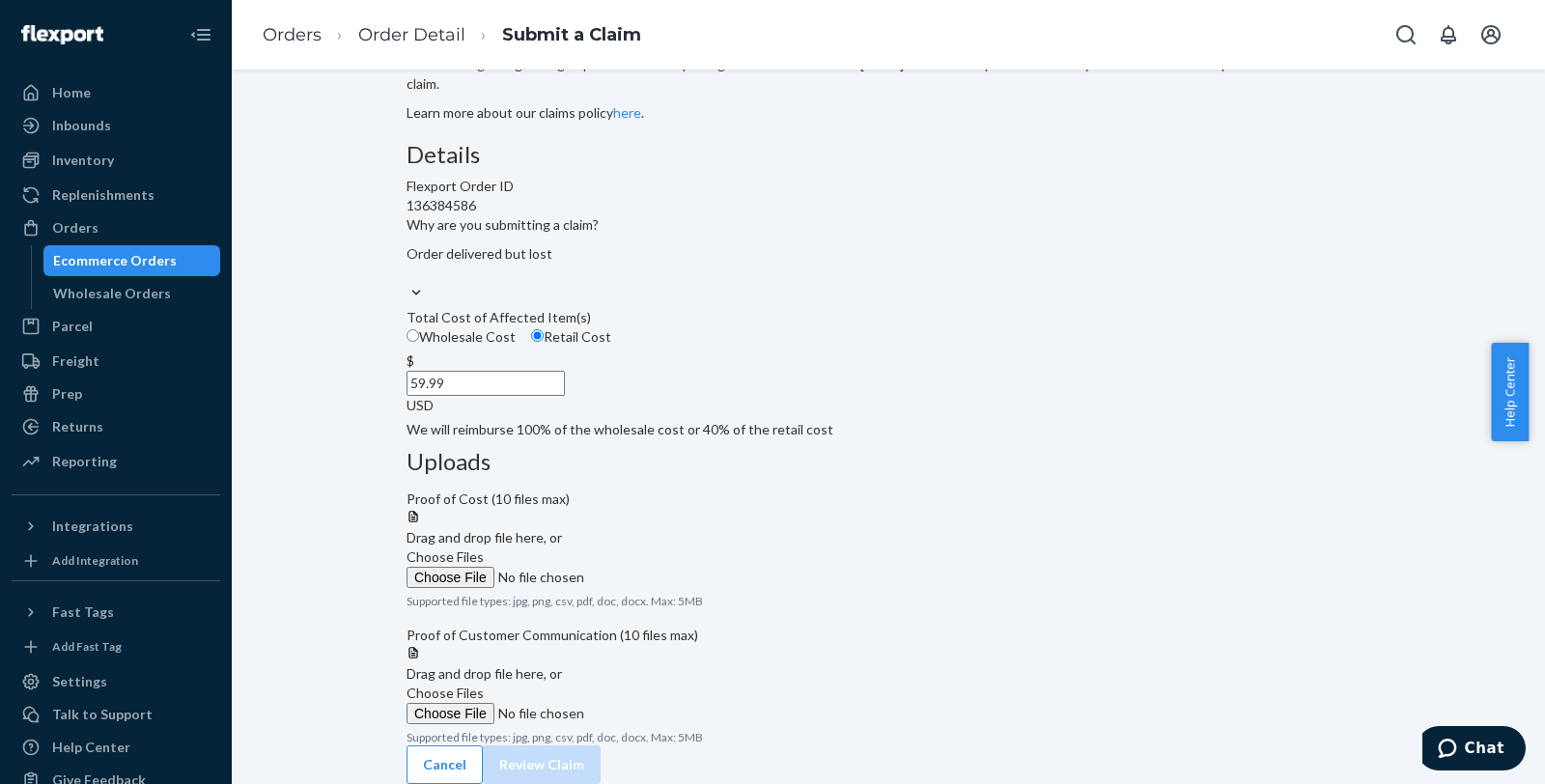
click at [484, 684] on span "Choose Files" at bounding box center [445, 692] width 77 height 17
click at [669, 703] on input "Choose Files" at bounding box center [538, 713] width 263 height 21
click at [484, 548] on span "Choose Files" at bounding box center [445, 556] width 77 height 17
click at [669, 566] on input "Choose Files" at bounding box center [538, 576] width 263 height 21
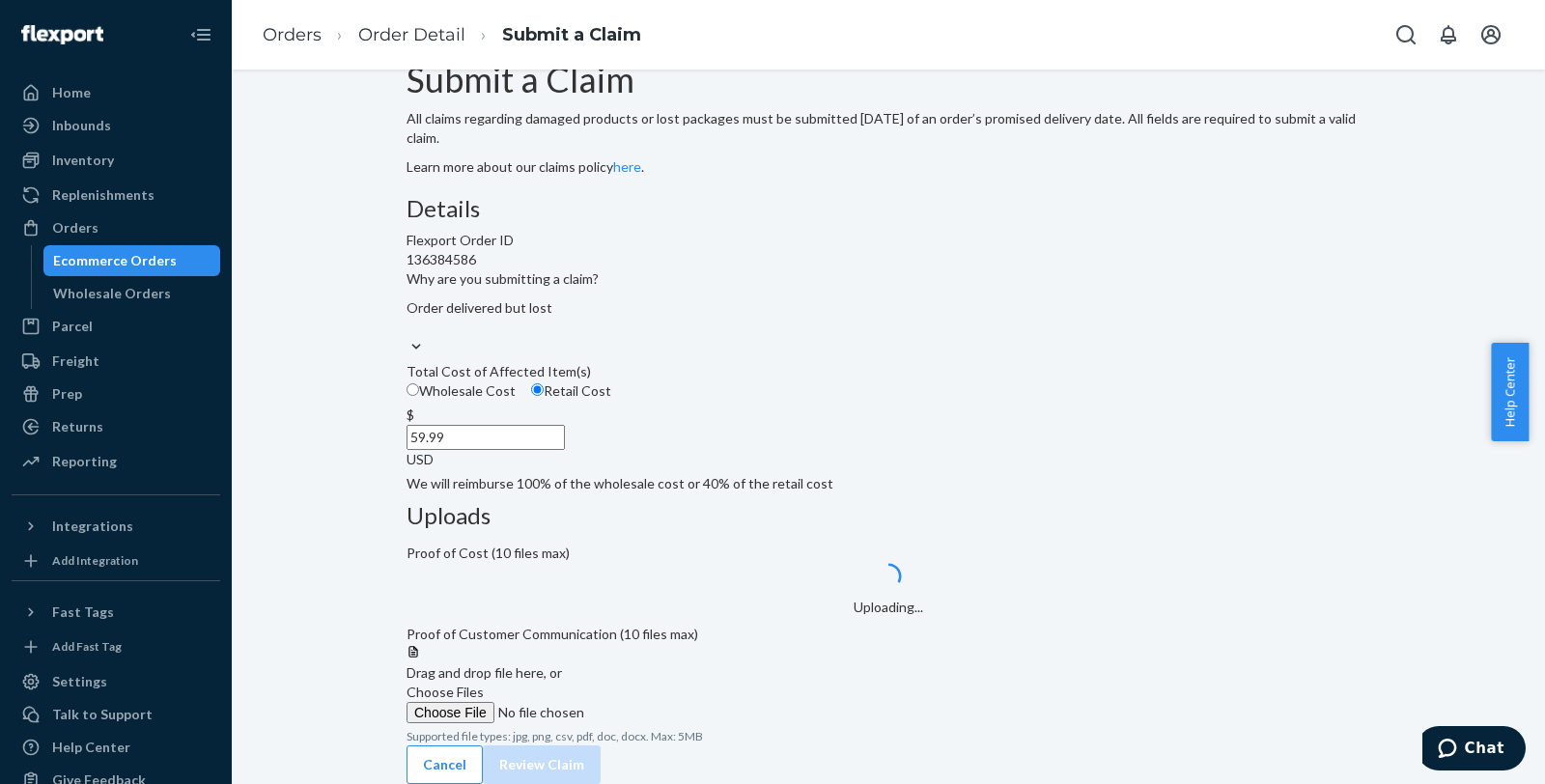
click at [484, 683] on span "Choose Files" at bounding box center [445, 691] width 77 height 17
click at [669, 702] on input "Choose Files" at bounding box center [538, 712] width 263 height 21
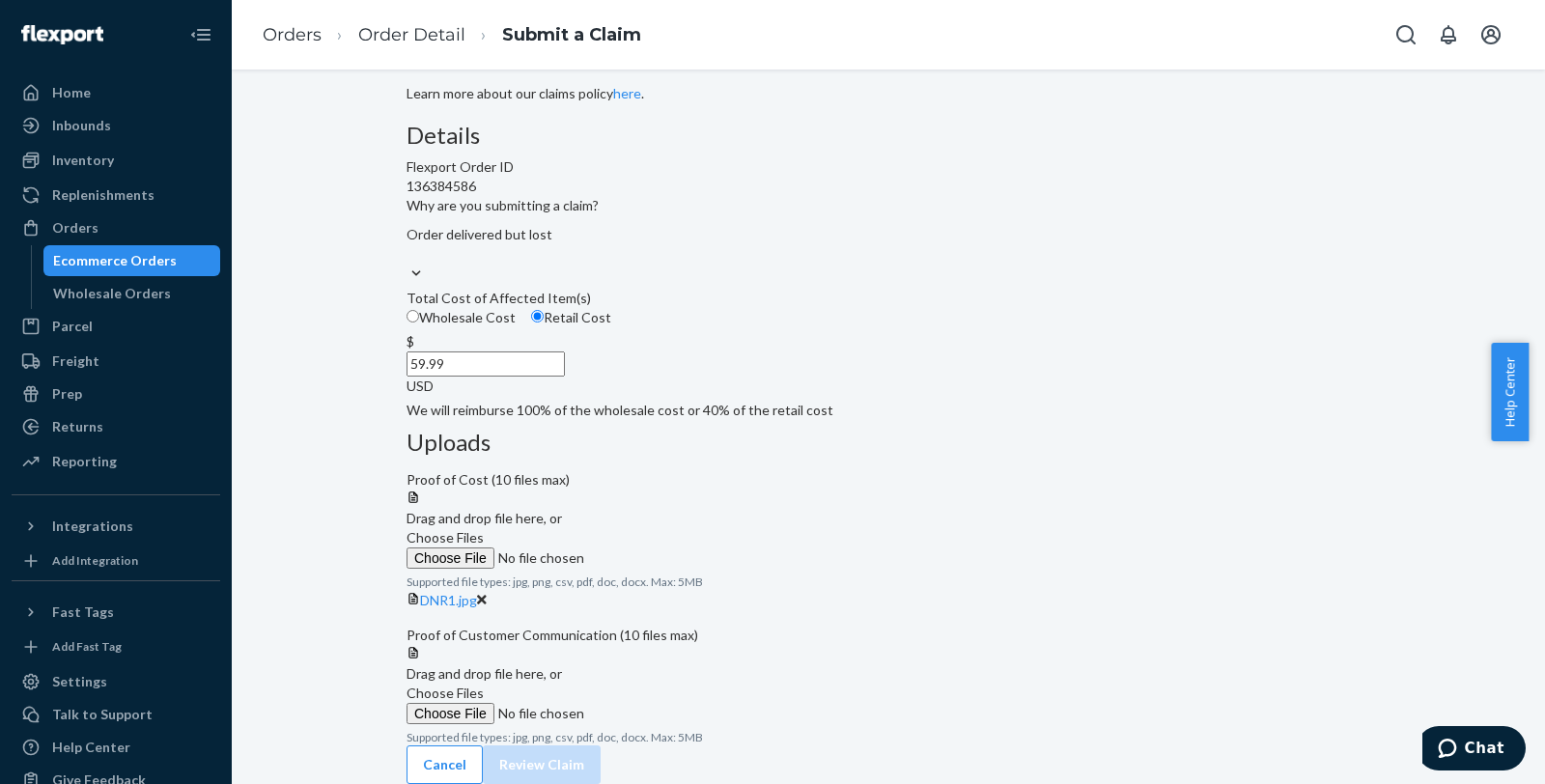
scroll to position [222, 0]
click at [484, 684] on span "Choose Files" at bounding box center [445, 692] width 77 height 17
click at [669, 703] on input "Choose Files" at bounding box center [538, 713] width 263 height 21
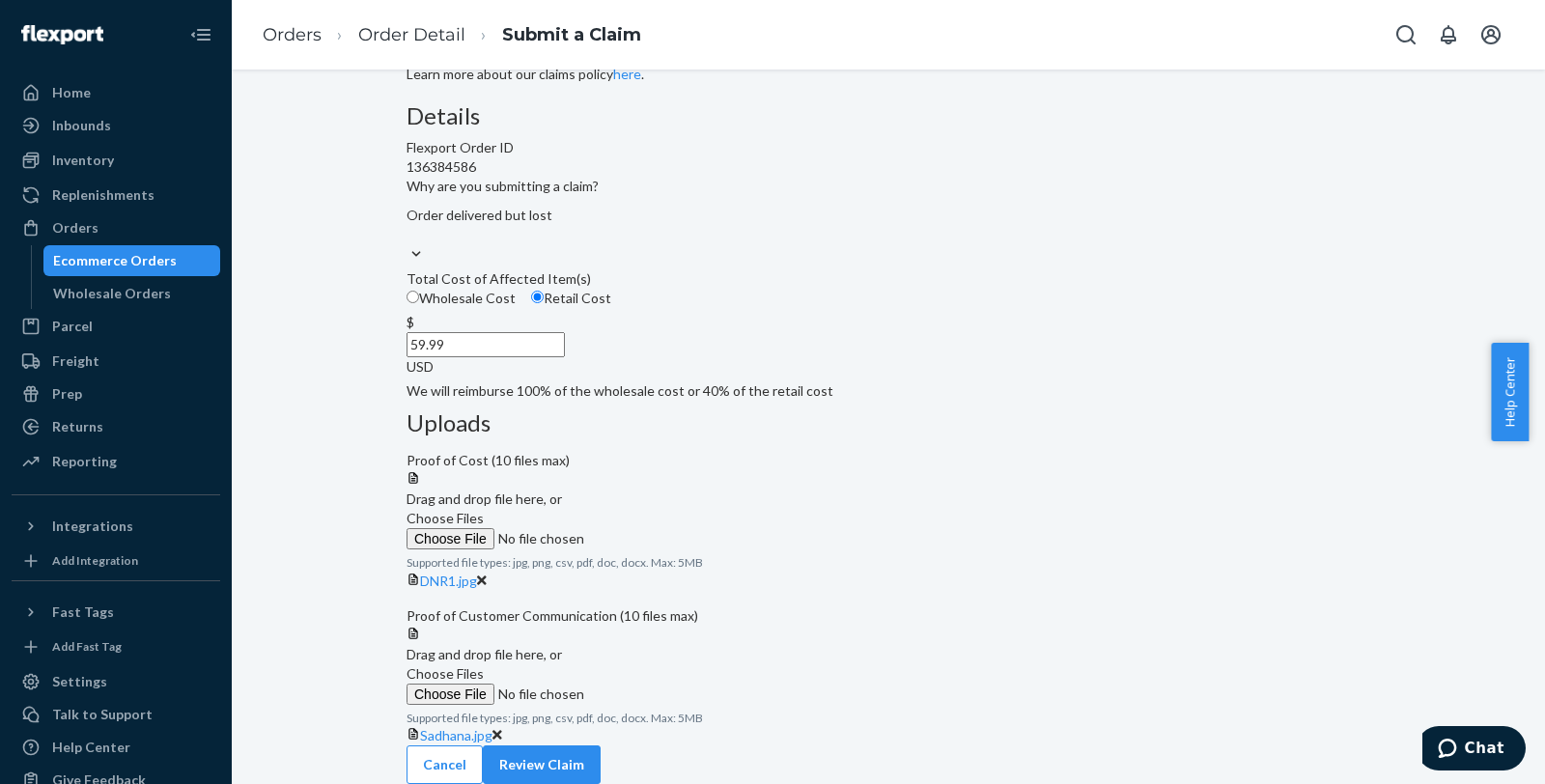
click at [484, 665] on span "Choose Files" at bounding box center [445, 673] width 77 height 17
click at [669, 683] on input "Choose Files" at bounding box center [538, 693] width 263 height 21
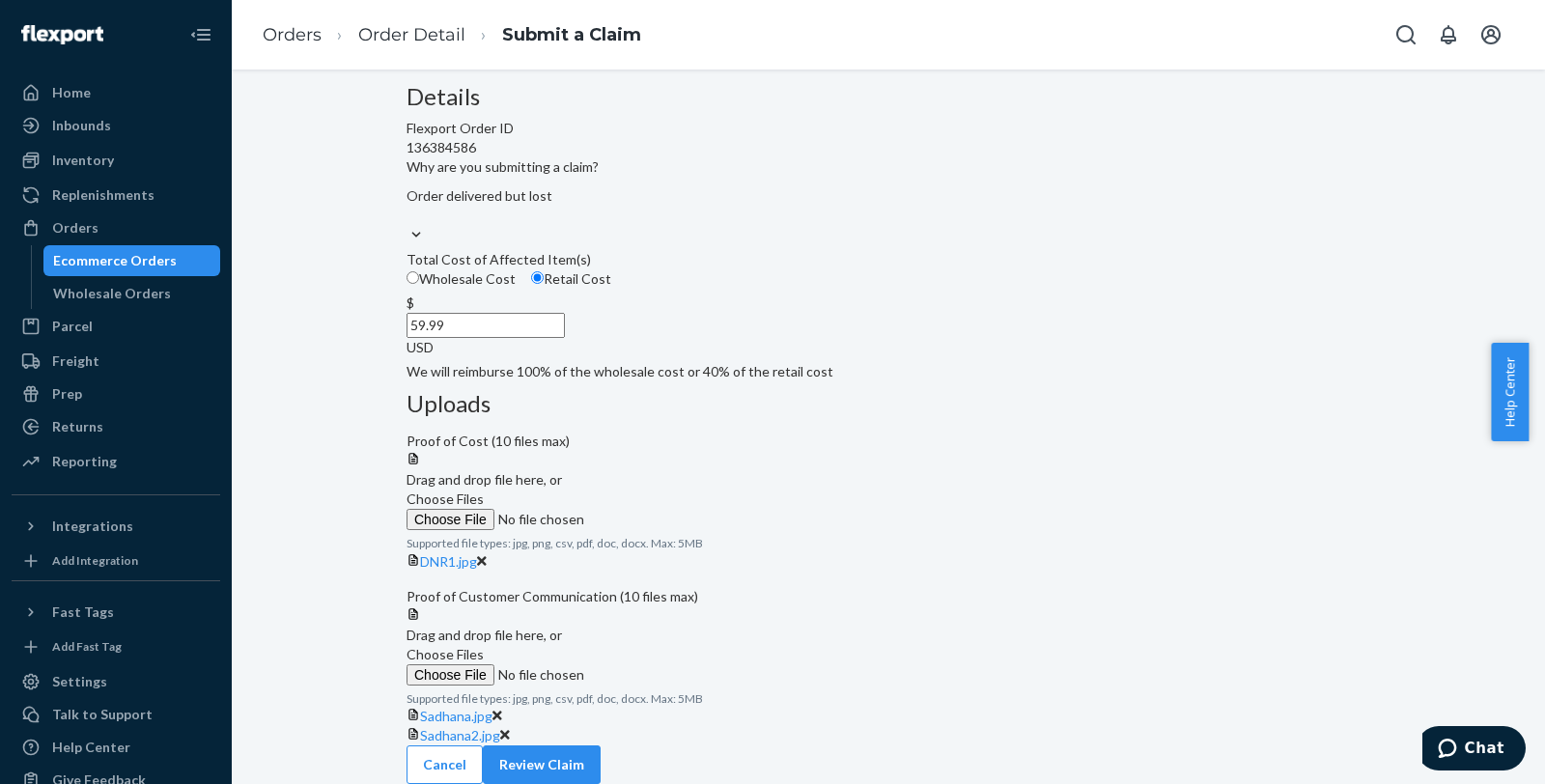
scroll to position [373, 0]
click at [600, 745] on button "Review Claim" at bounding box center [541, 764] width 118 height 39
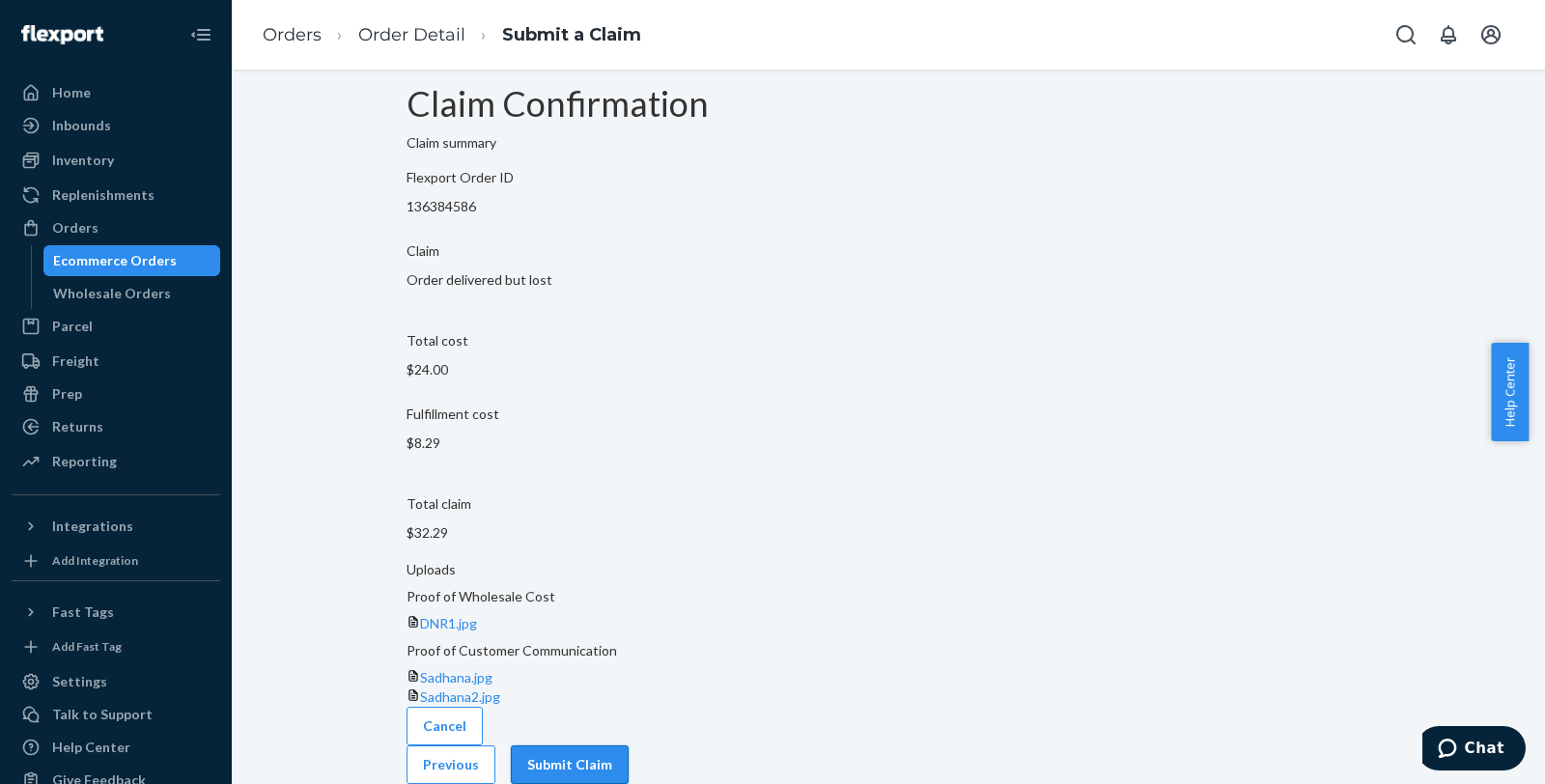
click at [628, 745] on button "Submit Claim" at bounding box center [569, 764] width 118 height 39
